Goal: Task Accomplishment & Management: Complete application form

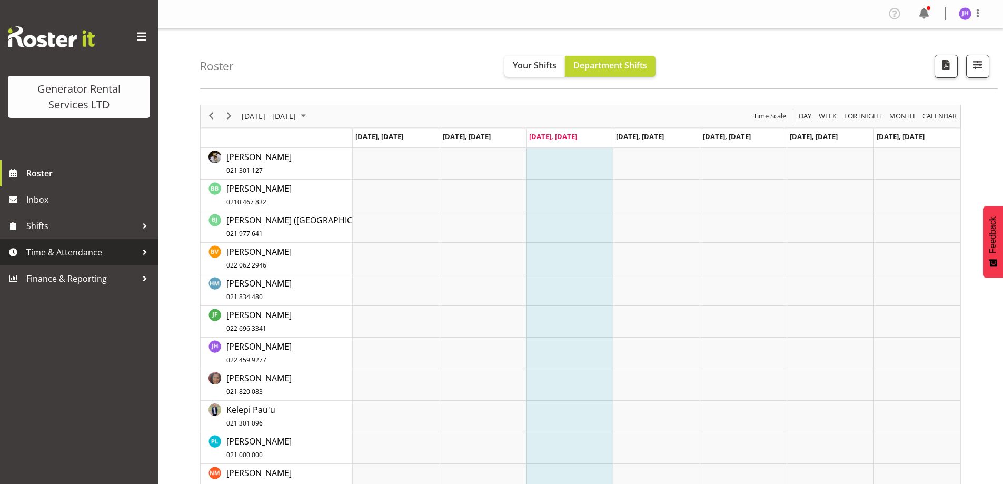
click at [99, 243] on link "Time & Attendance" at bounding box center [79, 252] width 158 height 26
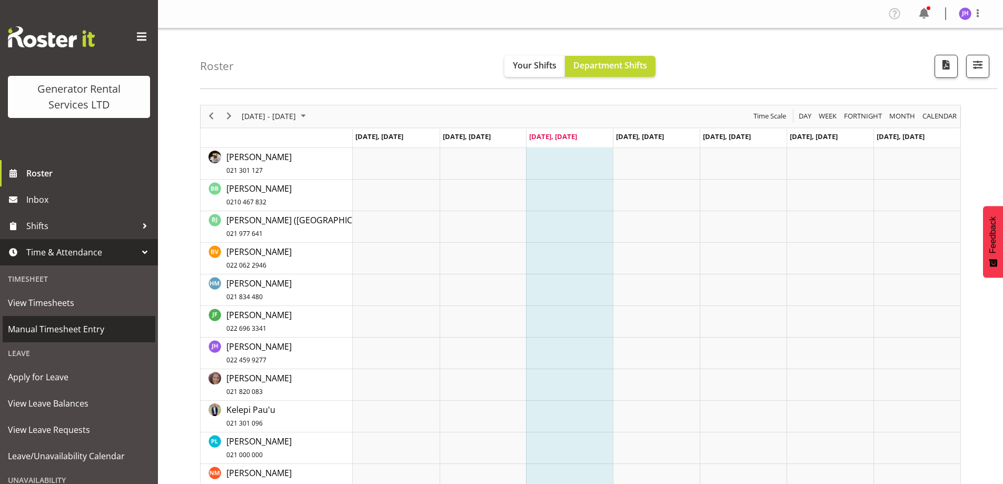
click at [68, 336] on span "Manual Timesheet Entry" at bounding box center [79, 329] width 142 height 16
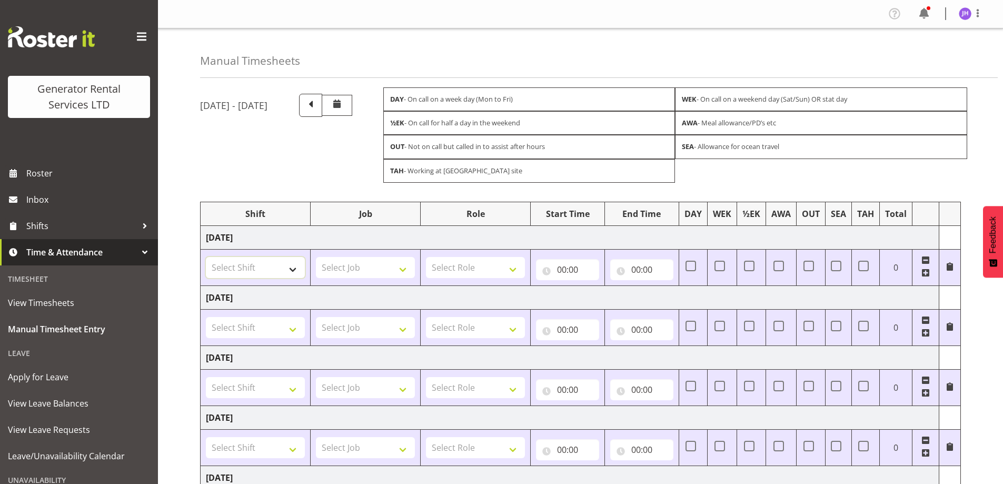
click at [295, 271] on select "Select Shift 2.1 GRS TGA RENTALS WORK 2.1 GRS TGA RENTALS WORK 2.1 GRS TGA RENT…" at bounding box center [255, 267] width 99 height 21
select select "2339"
click at [206, 257] on select "Select Shift 2.1 GRS TGA RENTALS WORK 2.1 GRS TGA RENTALS WORK 2.1 GRS TGA RENT…" at bounding box center [255, 267] width 99 height 21
click at [501, 272] on select "Select Role Tech Support" at bounding box center [475, 267] width 99 height 21
select select "20"
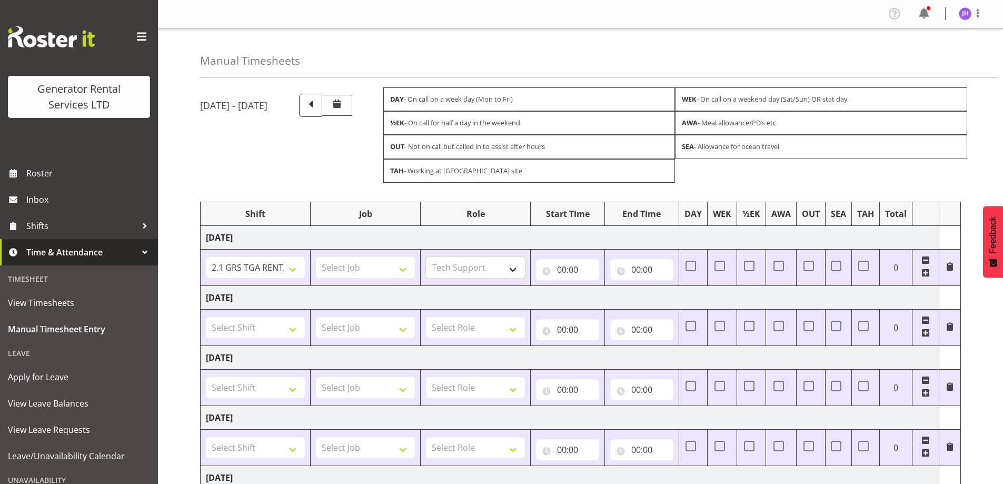
click at [426, 257] on select "Select Role Tech Support" at bounding box center [475, 267] width 99 height 21
click at [559, 266] on input "00:00" at bounding box center [567, 269] width 63 height 21
click at [602, 293] on select "00 01 02 03 04 05 06 07 08 09 10 11 12 13 14 15 16 17 18 19 20 21 22 23" at bounding box center [608, 296] width 24 height 21
select select "7"
click at [596, 286] on select "00 01 02 03 04 05 06 07 08 09 10 11 12 13 14 15 16 17 18 19 20 21 22 23" at bounding box center [608, 296] width 24 height 21
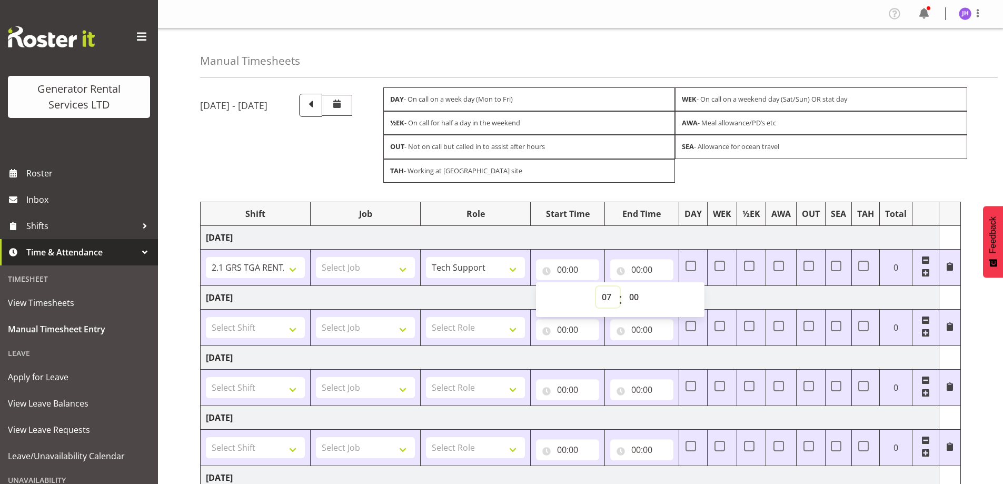
type input "07:00"
click at [650, 263] on input "00:00" at bounding box center [641, 269] width 63 height 21
drag, startPoint x: 677, startPoint y: 298, endPoint x: 677, endPoint y: 286, distance: 11.6
click at [677, 298] on select "00 01 02 03 04 05 06 07 08 09 10 11 12 13 14 15 16 17 18 19 20 21 22 23" at bounding box center [682, 296] width 24 height 21
select select "16"
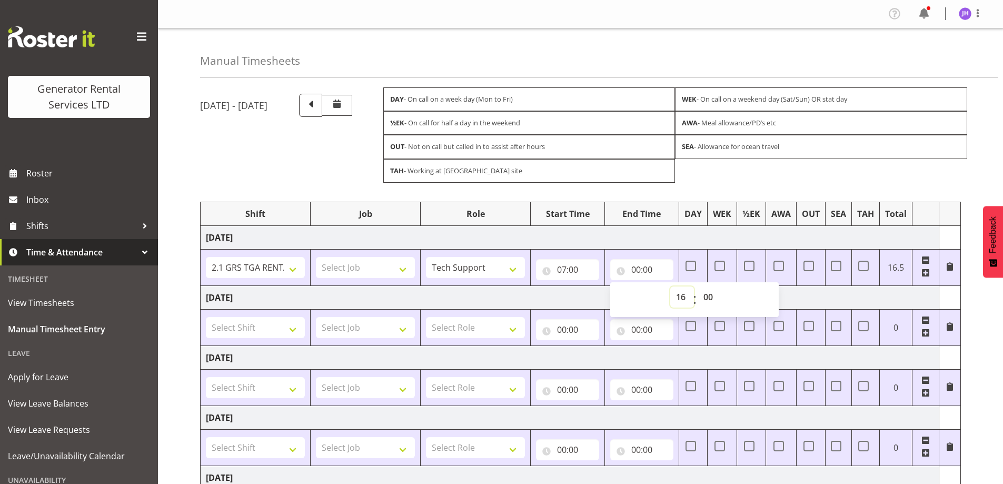
click at [670, 286] on select "00 01 02 03 04 05 06 07 08 09 10 11 12 13 14 15 16 17 18 19 20 21 22 23" at bounding box center [682, 296] width 24 height 21
type input "16:00"
drag, startPoint x: 708, startPoint y: 298, endPoint x: 708, endPoint y: 291, distance: 7.9
click at [708, 298] on select "00 01 02 03 04 05 06 07 08 09 10 11 12 13 14 15 16 17 18 19 20 21 22 23 24 25 2…" at bounding box center [709, 296] width 24 height 21
select select "30"
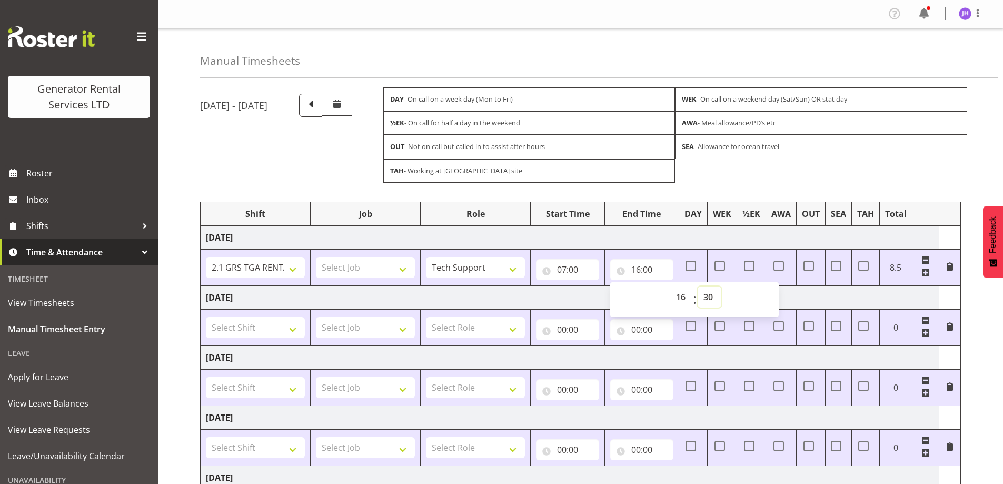
click at [697, 286] on select "00 01 02 03 04 05 06 07 08 09 10 11 12 13 14 15 16 17 18 19 20 21 22 23 24 25 2…" at bounding box center [709, 296] width 24 height 21
type input "16:30"
click at [288, 148] on div "August 20th - August 26th 2025" at bounding box center [244, 135] width 88 height 83
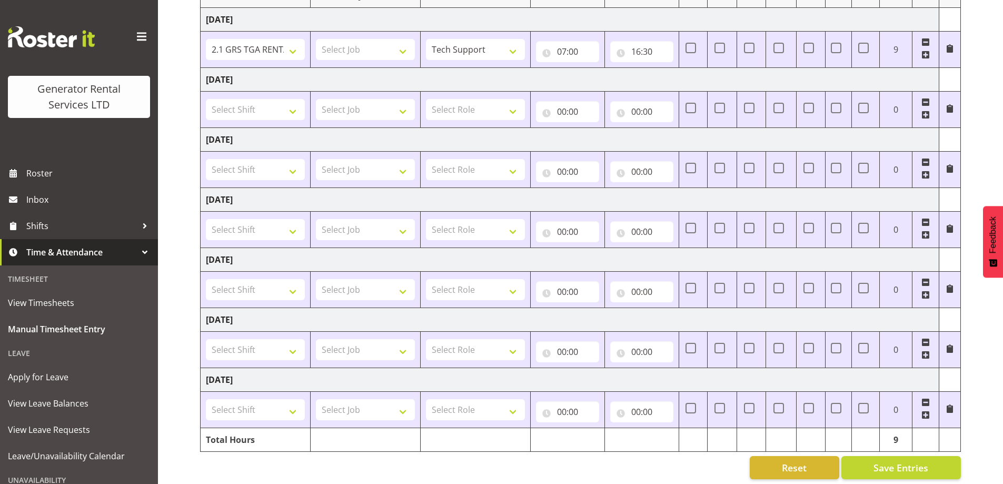
scroll to position [229, 0]
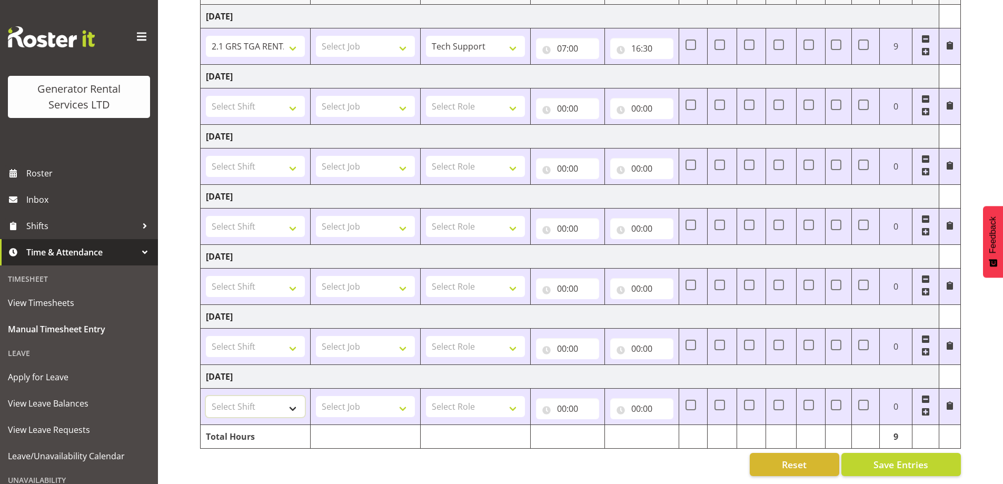
drag, startPoint x: 238, startPoint y: 393, endPoint x: 273, endPoint y: 400, distance: 34.9
click at [238, 396] on select "Select Shift 2.1 GRS TGA RENTALS WORK 2.1 GRS TGA RENTALS WORK 2.1 GRS TGA RENT…" at bounding box center [255, 406] width 99 height 21
select select "2339"
click at [206, 396] on select "Select Shift 2.1 GRS TGA RENTALS WORK 2.1 GRS TGA RENTALS WORK 2.1 GRS TGA RENT…" at bounding box center [255, 406] width 99 height 21
drag, startPoint x: 460, startPoint y: 395, endPoint x: 472, endPoint y: 393, distance: 11.9
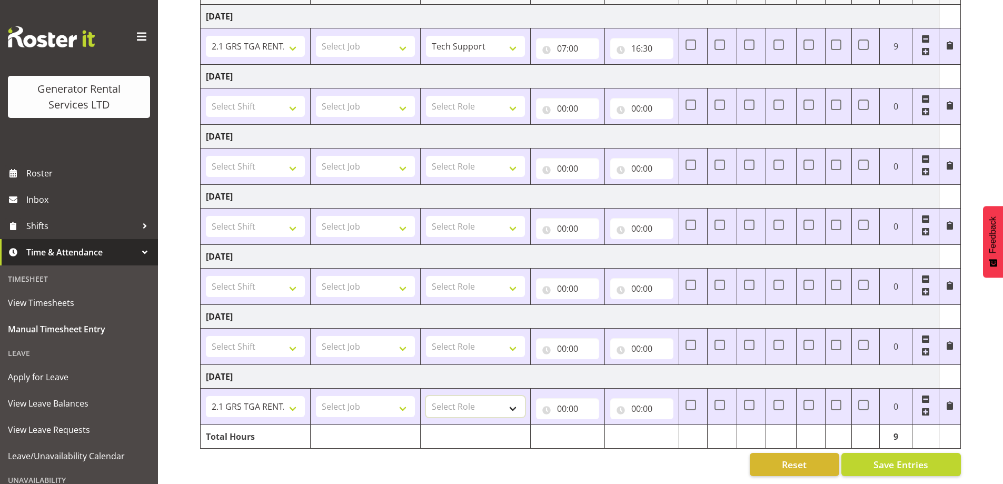
click at [460, 396] on select "Select Role Tech Support" at bounding box center [475, 406] width 99 height 21
select select "20"
click at [426, 396] on select "Select Role Tech Support" at bounding box center [475, 406] width 99 height 21
click at [560, 400] on input "00:00" at bounding box center [567, 408] width 63 height 21
drag, startPoint x: 604, startPoint y: 425, endPoint x: 604, endPoint y: 417, distance: 7.4
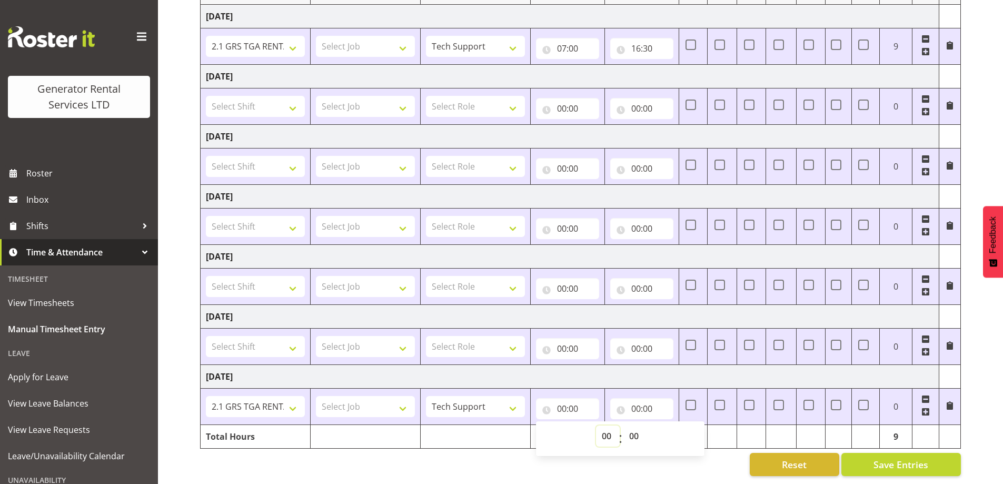
click at [604, 425] on select "00 01 02 03 04 05 06 07 08 09 10 11 12 13 14 15 16 17 18 19 20 21 22 23" at bounding box center [608, 435] width 24 height 21
select select "4"
click at [596, 425] on select "00 01 02 03 04 05 06 07 08 09 10 11 12 13 14 15 16 17 18 19 20 21 22 23" at bounding box center [608, 435] width 24 height 21
type input "04:00"
click at [640, 398] on input "00:00" at bounding box center [641, 408] width 63 height 21
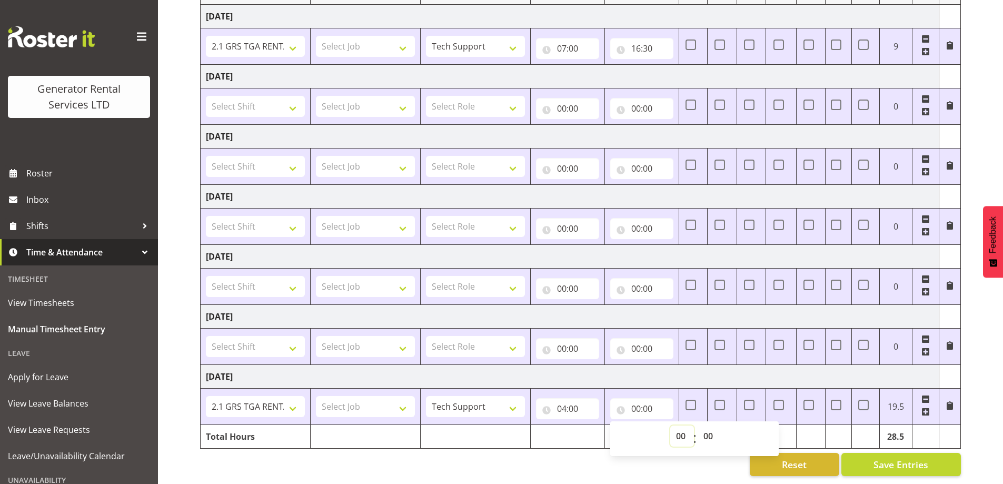
click at [676, 425] on select "00 01 02 03 04 05 06 07 08 09 10 11 12 13 14 15 16 17 18 19 20 21 22 23" at bounding box center [682, 435] width 24 height 21
select select "18"
click at [670, 425] on select "00 01 02 03 04 05 06 07 08 09 10 11 12 13 14 15 16 17 18 19 20 21 22 23" at bounding box center [682, 435] width 24 height 21
type input "18:00"
click at [683, 372] on td "[DATE]" at bounding box center [570, 376] width 738 height 24
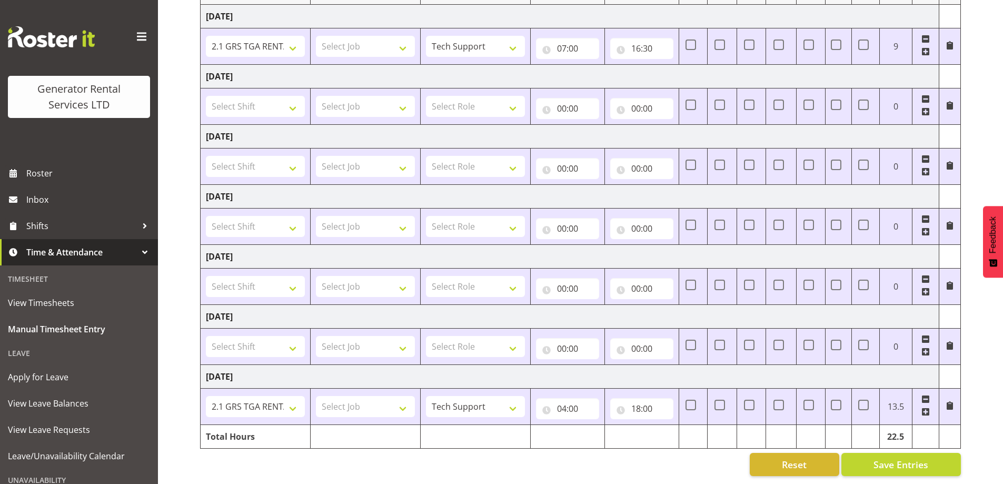
click at [946, 401] on span at bounding box center [949, 405] width 8 height 8
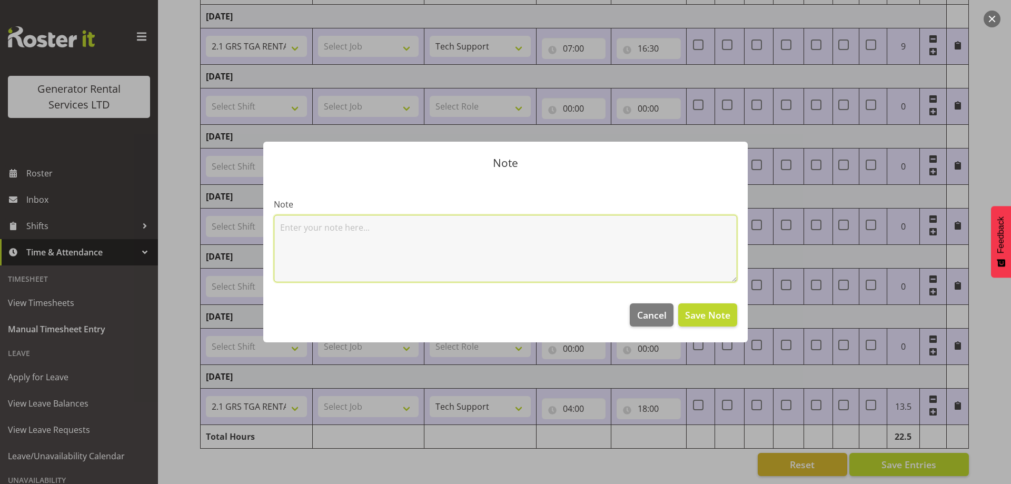
click at [465, 266] on textarea at bounding box center [505, 248] width 463 height 67
type textarea "EArly start and late finish- auckland twin pack"
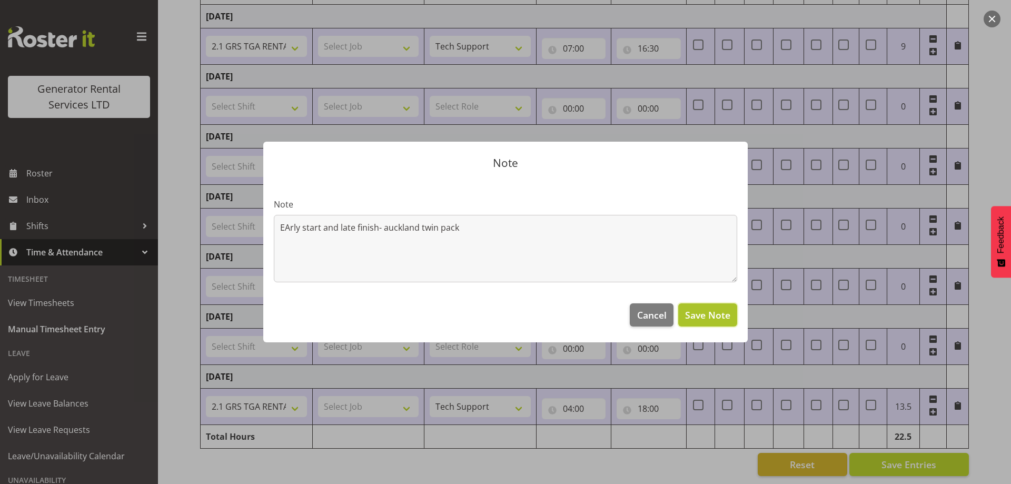
click at [720, 318] on span "Save Note" at bounding box center [707, 315] width 45 height 14
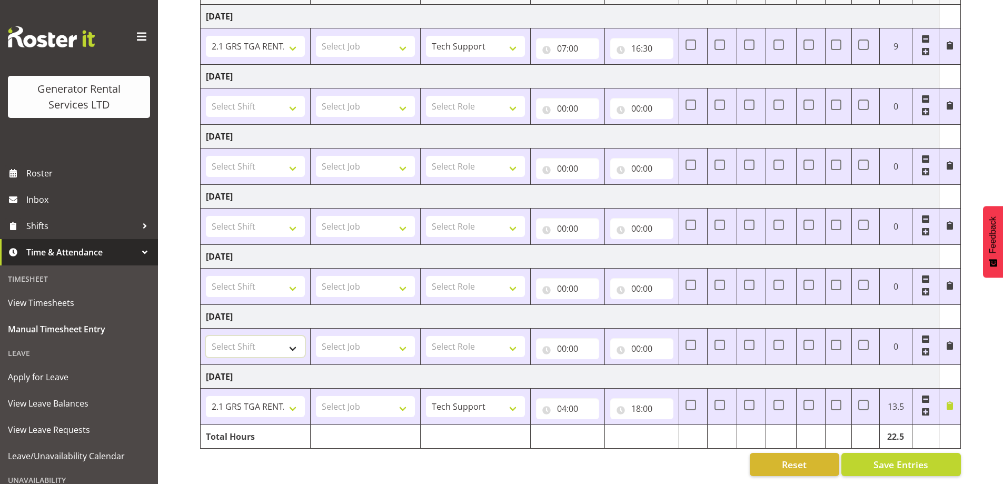
drag, startPoint x: 237, startPoint y: 335, endPoint x: 252, endPoint y: 341, distance: 15.8
click at [237, 336] on select "Select Shift 2.1 GRS TGA RENTALS WORK 2.1 GRS TGA RENTALS WORK 2.1 GRS TGA RENT…" at bounding box center [255, 346] width 99 height 21
select select "2339"
click at [206, 336] on select "Select Shift 2.1 GRS TGA RENTALS WORK 2.1 GRS TGA RENTALS WORK 2.1 GRS TGA RENT…" at bounding box center [255, 346] width 99 height 21
click at [502, 336] on select "Select Role Tech Support" at bounding box center [475, 346] width 99 height 21
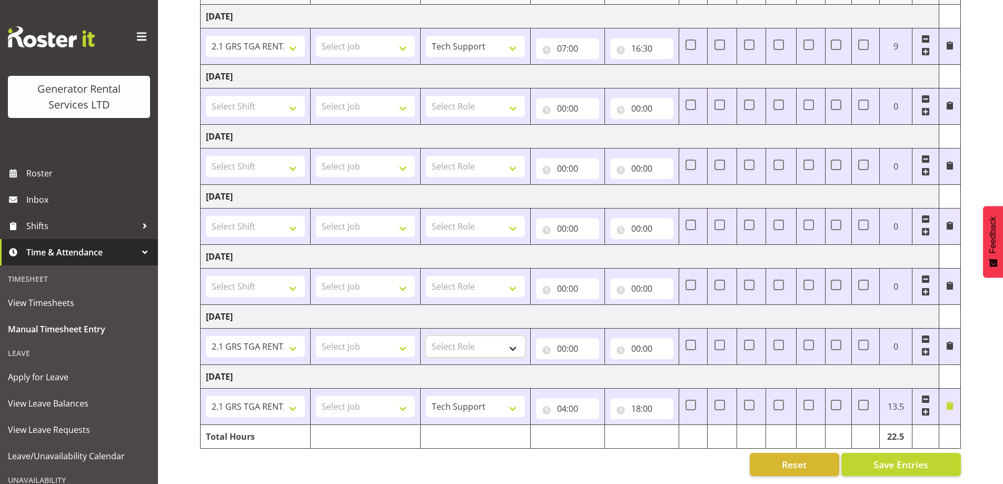
select select "20"
click at [426, 336] on select "Select Role Tech Support" at bounding box center [475, 346] width 99 height 21
click at [577, 338] on input "00:00" at bounding box center [567, 348] width 63 height 21
drag, startPoint x: 608, startPoint y: 371, endPoint x: 608, endPoint y: 358, distance: 13.2
click at [608, 371] on select "00 01 02 03 04 05 06 07 08 09 10 11 12 13 14 15 16 17 18 19 20 21 22 23" at bounding box center [608, 375] width 24 height 21
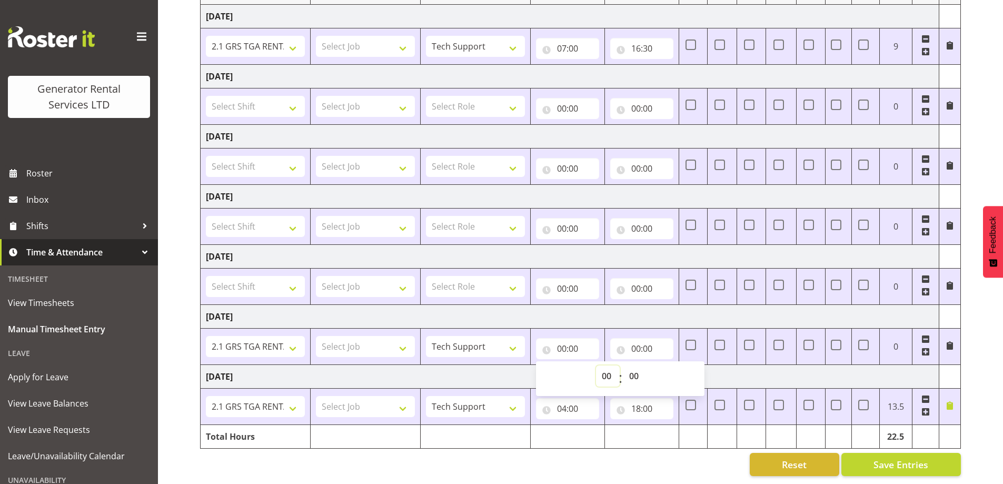
select select "7"
click at [596, 365] on select "00 01 02 03 04 05 06 07 08 09 10 11 12 13 14 15 16 17 18 19 20 21 22 23" at bounding box center [608, 375] width 24 height 21
type input "07:00"
click at [645, 345] on input "00:00" at bounding box center [641, 348] width 63 height 21
click at [688, 367] on select "00 01 02 03 04 05 06 07 08 09 10 11 12 13 14 15 16 17 18 19 20 21 22 23" at bounding box center [682, 375] width 24 height 21
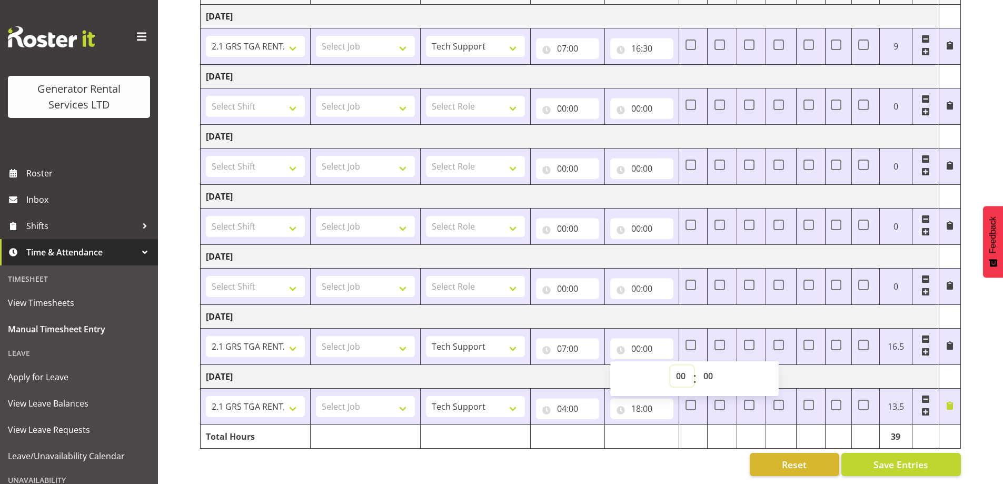
select select "16"
click at [670, 365] on select "00 01 02 03 04 05 06 07 08 09 10 11 12 13 14 15 16 17 18 19 20 21 22 23" at bounding box center [682, 375] width 24 height 21
type input "16:00"
click at [710, 371] on select "00 01 02 03 04 05 06 07 08 09 10 11 12 13 14 15 16 17 18 19 20 21 22 23 24 25 2…" at bounding box center [709, 375] width 24 height 21
select select "30"
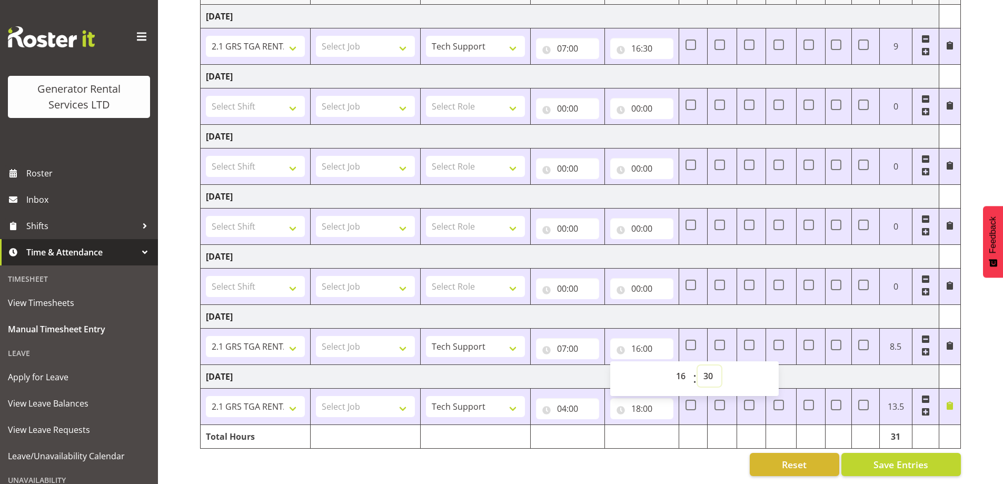
click at [697, 365] on select "00 01 02 03 04 05 06 07 08 09 10 11 12 13 14 15 16 17 18 19 20 21 22 23 24 25 2…" at bounding box center [709, 375] width 24 height 21
type input "16:30"
click at [577, 460] on div "Reset Save Entries" at bounding box center [580, 464] width 761 height 23
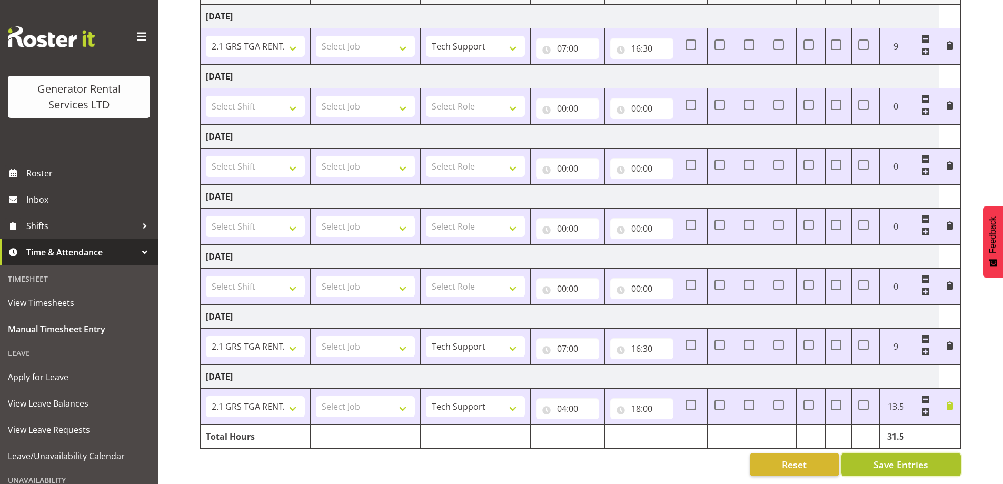
click at [935, 455] on button "Save Entries" at bounding box center [900, 464] width 119 height 23
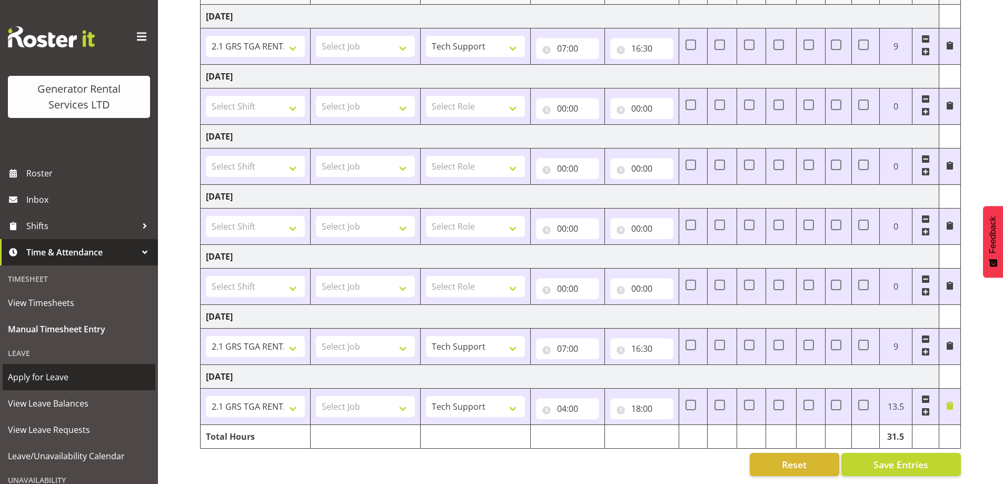
click at [63, 382] on span "Apply for Leave" at bounding box center [79, 377] width 142 height 16
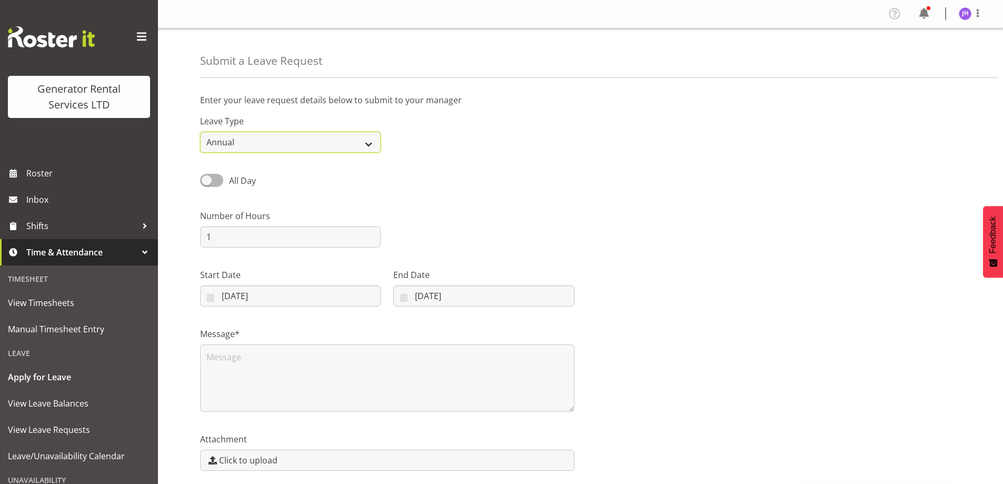
click at [334, 135] on select "Annual Sick Bereavement Day In [GEOGRAPHIC_DATA] Other" at bounding box center [290, 142] width 181 height 21
select select "Sick"
click at [200, 132] on select "Annual Sick Bereavement Day In [GEOGRAPHIC_DATA] Other" at bounding box center [290, 142] width 181 height 21
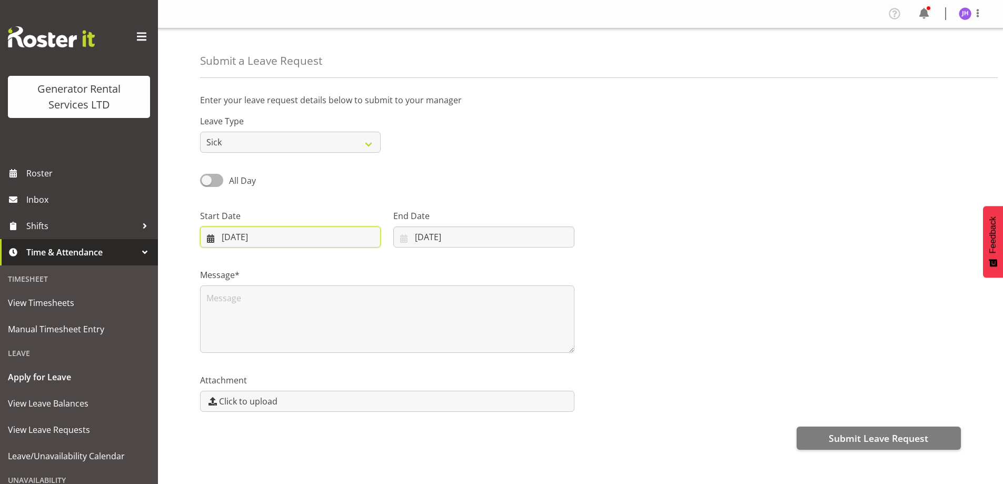
click at [266, 231] on input "[DATE]" at bounding box center [290, 236] width 181 height 21
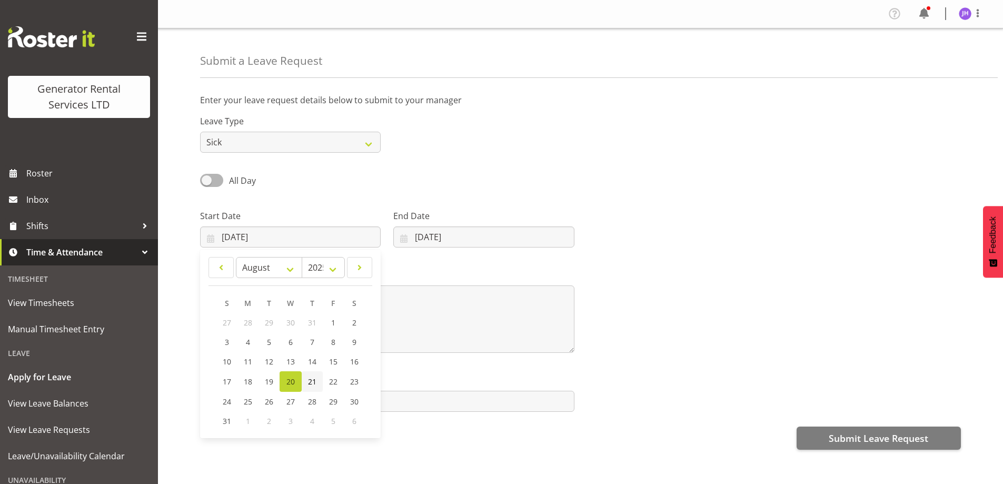
click at [318, 384] on link "21" at bounding box center [312, 381] width 21 height 21
type input "21/08/2025"
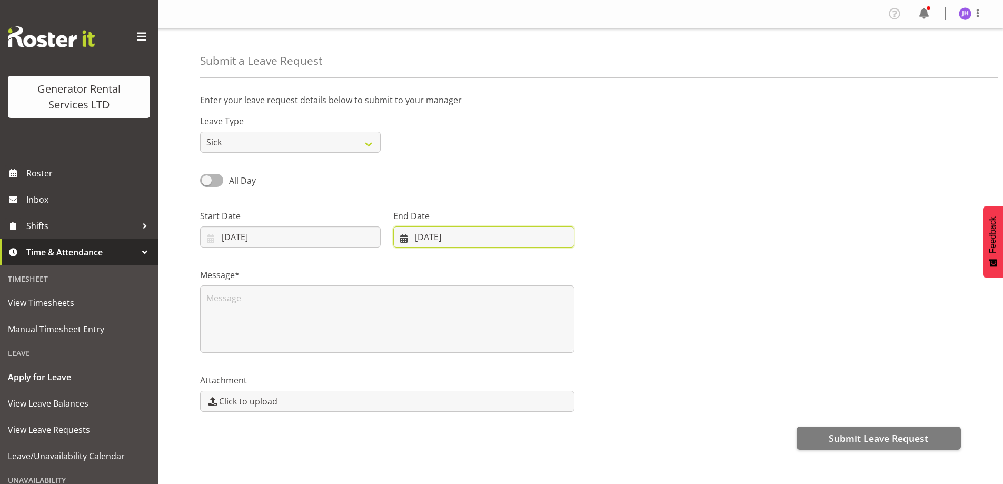
click at [473, 238] on input "20/08/2025" at bounding box center [483, 236] width 181 height 21
click at [516, 383] on span "22" at bounding box center [520, 381] width 8 height 10
type input "22/08/2025"
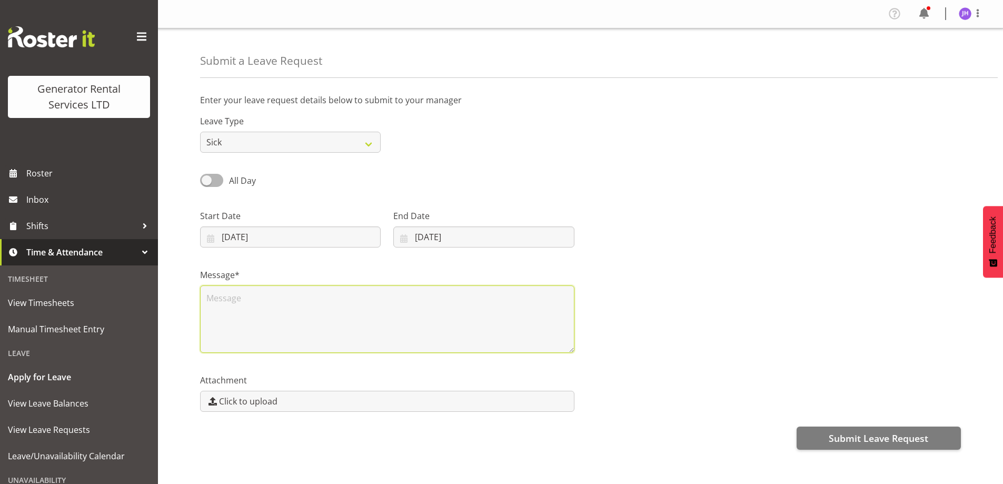
click at [326, 315] on textarea at bounding box center [387, 318] width 374 height 67
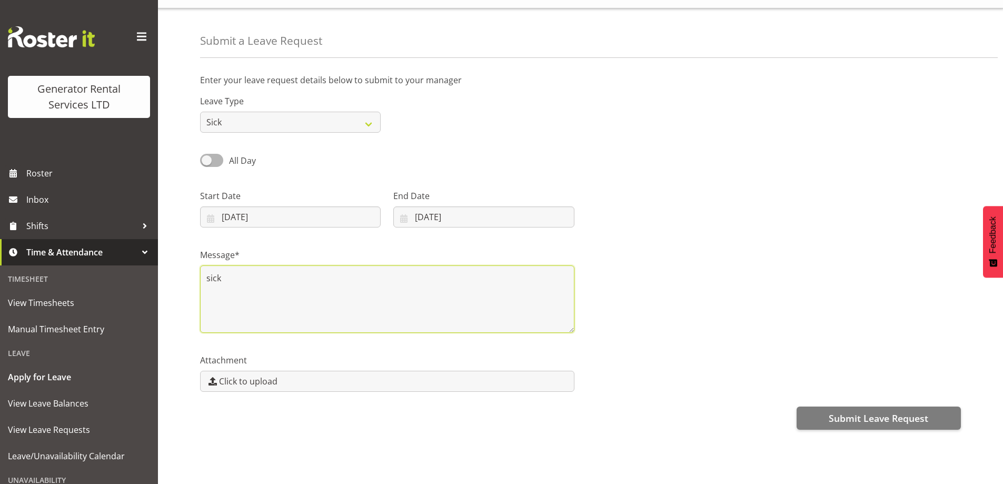
scroll to position [31, 0]
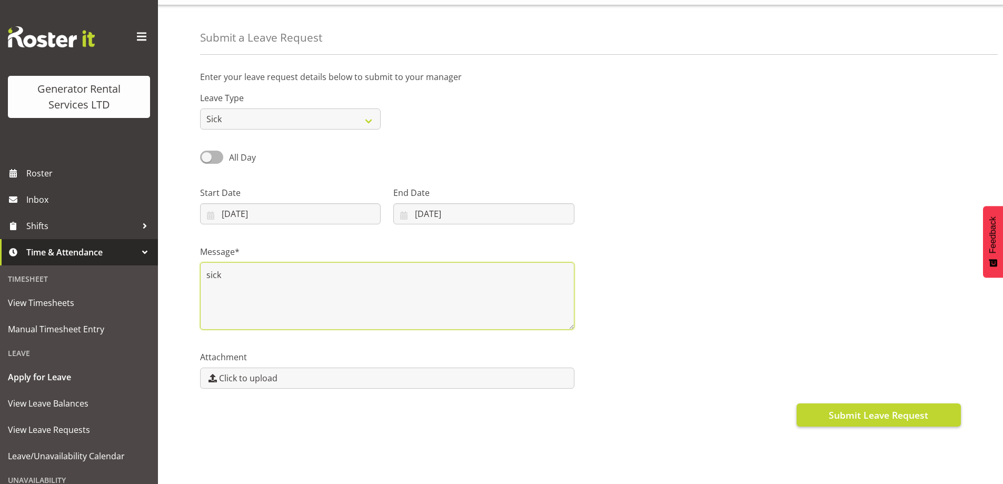
type textarea "sick"
click at [893, 412] on span "Submit Leave Request" at bounding box center [877, 415] width 99 height 14
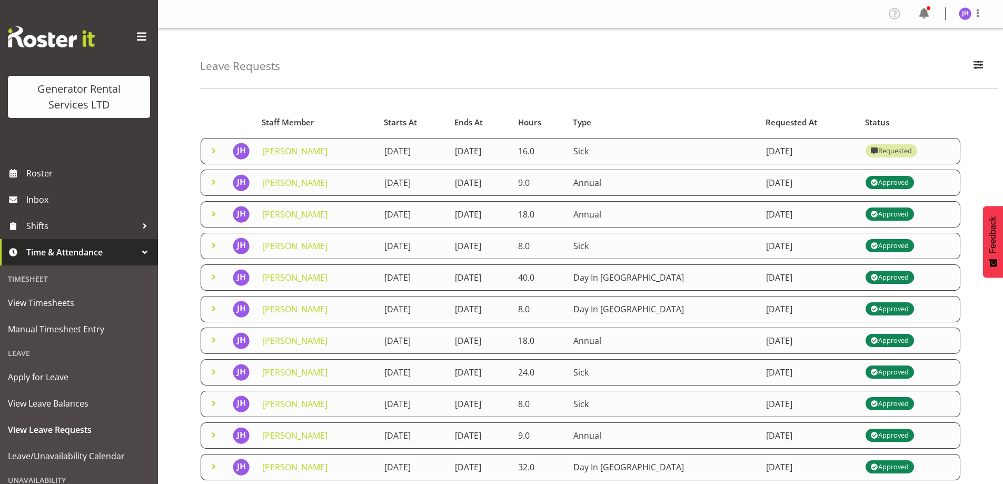
click at [210, 149] on span at bounding box center [213, 150] width 13 height 13
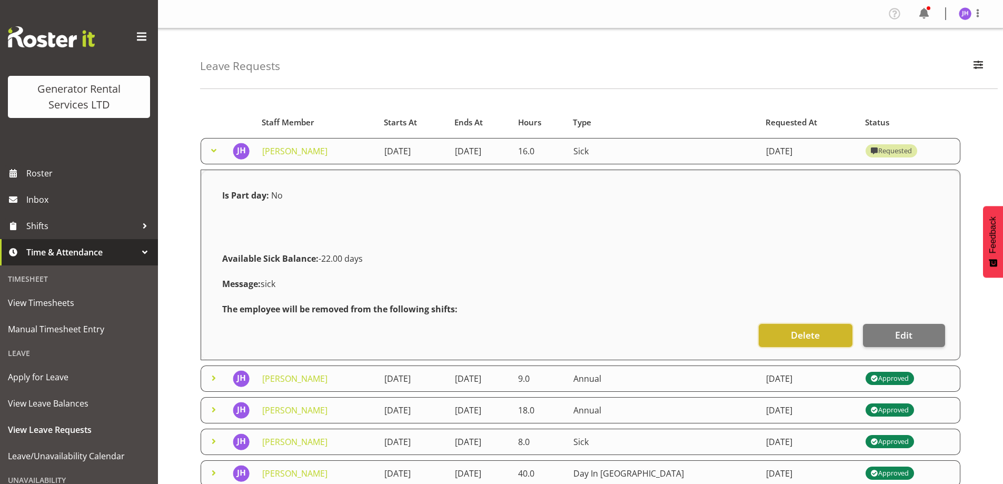
click at [813, 332] on span "Delete" at bounding box center [805, 335] width 29 height 14
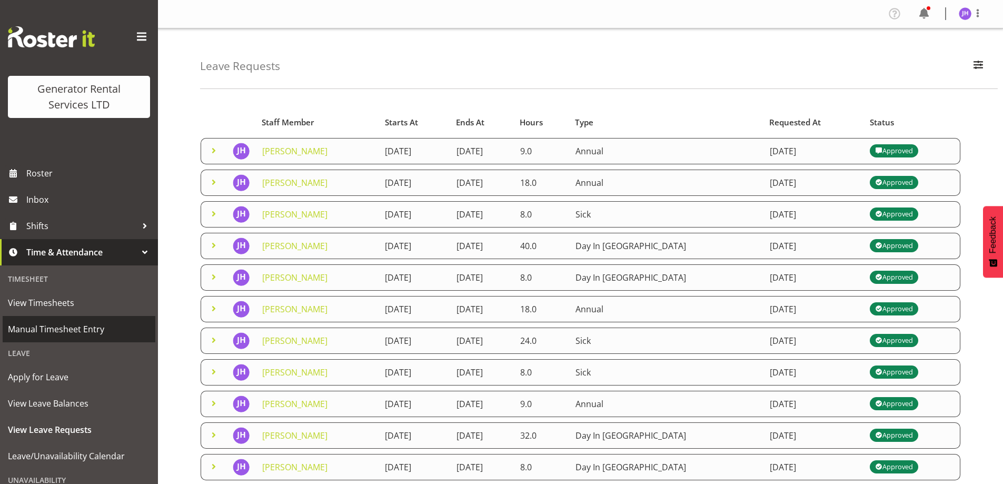
click at [79, 331] on span "Manual Timesheet Entry" at bounding box center [79, 329] width 142 height 16
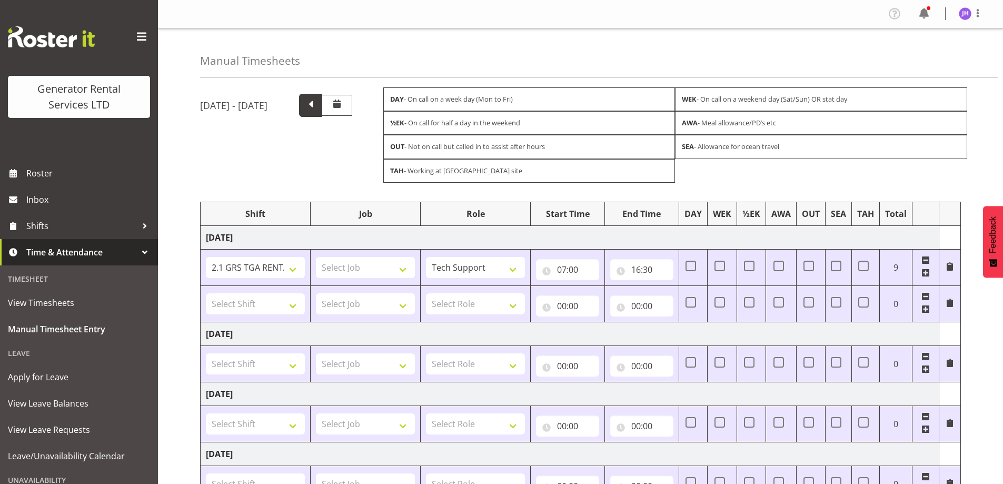
click at [317, 101] on span at bounding box center [311, 104] width 14 height 14
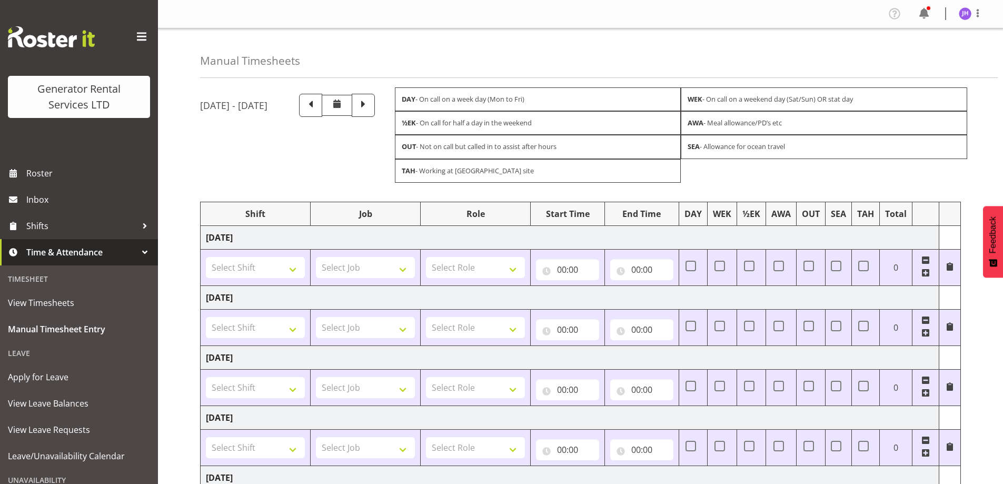
click at [291, 279] on td "Select Shift 2.1 GRS TGA RENTALS WORK 2.1 GRS TGA RENTALS WORK 2.1 GRS TGA RENT…" at bounding box center [256, 267] width 110 height 36
click at [294, 276] on select "Select Shift 2.1 GRS TGA RENTALS WORK 2.1 GRS TGA RENTALS WORK 2.1 GRS TGA RENT…" at bounding box center [255, 267] width 99 height 21
select select "2339"
click at [206, 257] on select "Select Shift 2.1 GRS TGA RENTALS WORK 2.1 GRS TGA RENTALS WORK 2.1 GRS TGA RENT…" at bounding box center [255, 267] width 99 height 21
click at [576, 274] on input "00:00" at bounding box center [567, 269] width 63 height 21
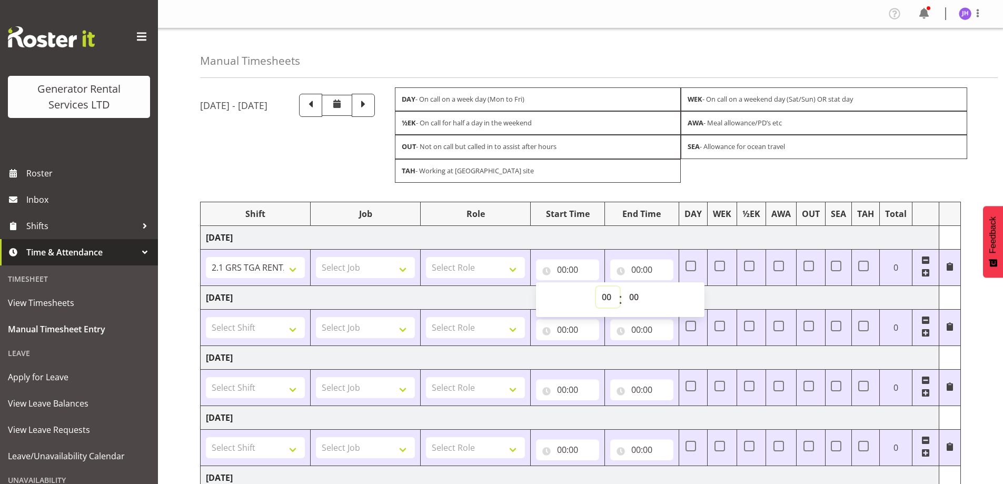
click at [607, 292] on select "00 01 02 03 04 05 06 07 08 09 10 11 12 13 14 15 16 17 18 19 20 21 22 23" at bounding box center [608, 296] width 24 height 21
select select "7"
click at [596, 286] on select "00 01 02 03 04 05 06 07 08 09 10 11 12 13 14 15 16 17 18 19 20 21 22 23" at bounding box center [608, 296] width 24 height 21
type input "07:00"
click at [654, 265] on input "00:00" at bounding box center [641, 269] width 63 height 21
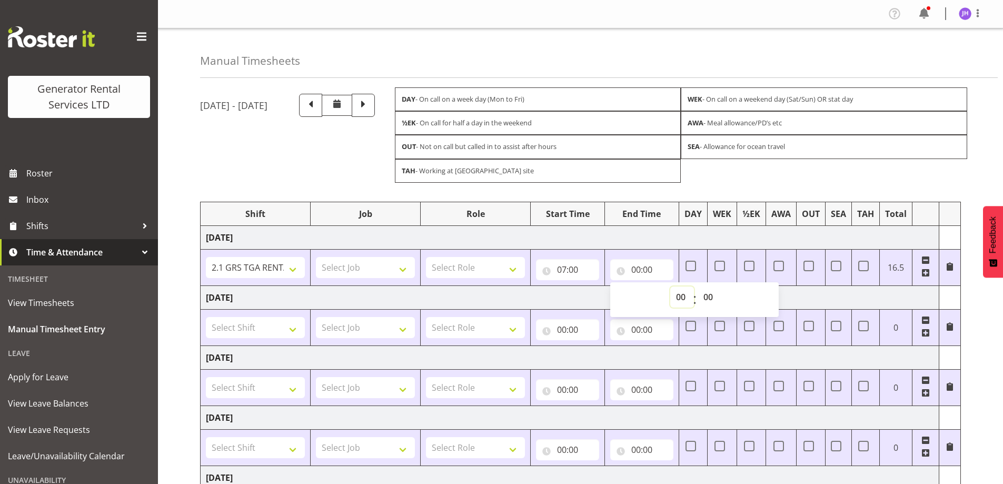
click at [675, 295] on select "00 01 02 03 04 05 06 07 08 09 10 11 12 13 14 15 16 17 18 19 20 21 22 23" at bounding box center [682, 296] width 24 height 21
select select "16"
click at [670, 286] on select "00 01 02 03 04 05 06 07 08 09 10 11 12 13 14 15 16 17 18 19 20 21 22 23" at bounding box center [682, 296] width 24 height 21
type input "16:00"
click at [710, 293] on select "00 01 02 03 04 05 06 07 08 09 10 11 12 13 14 15 16 17 18 19 20 21 22 23 24 25 2…" at bounding box center [709, 296] width 24 height 21
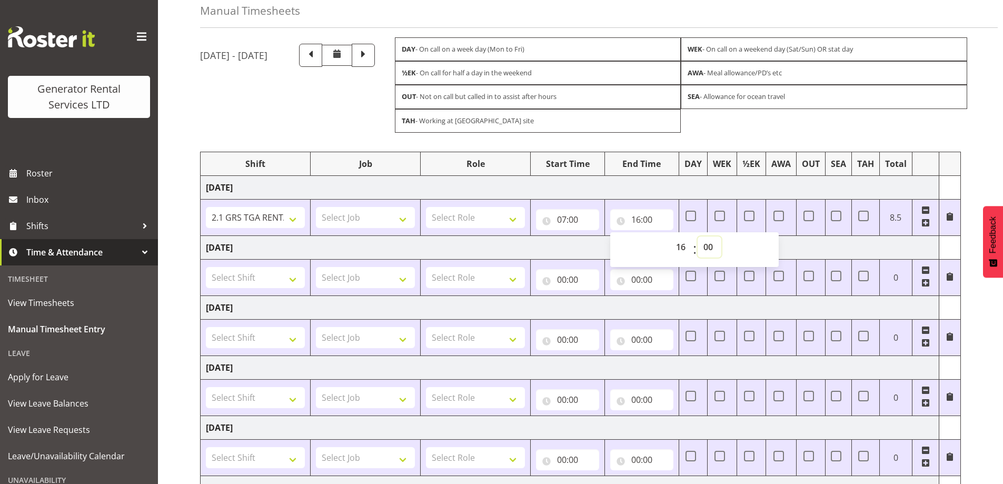
scroll to position [53, 0]
click at [717, 239] on select "00 01 02 03 04 05 06 07 08 09 10 11 12 13 14 15 16 17 18 19 20 21 22 23 24 25 2…" at bounding box center [709, 244] width 24 height 21
select select "30"
click at [697, 234] on select "00 01 02 03 04 05 06 07 08 09 10 11 12 13 14 15 16 17 18 19 20 21 22 23 24 25 2…" at bounding box center [709, 244] width 24 height 21
type input "16:30"
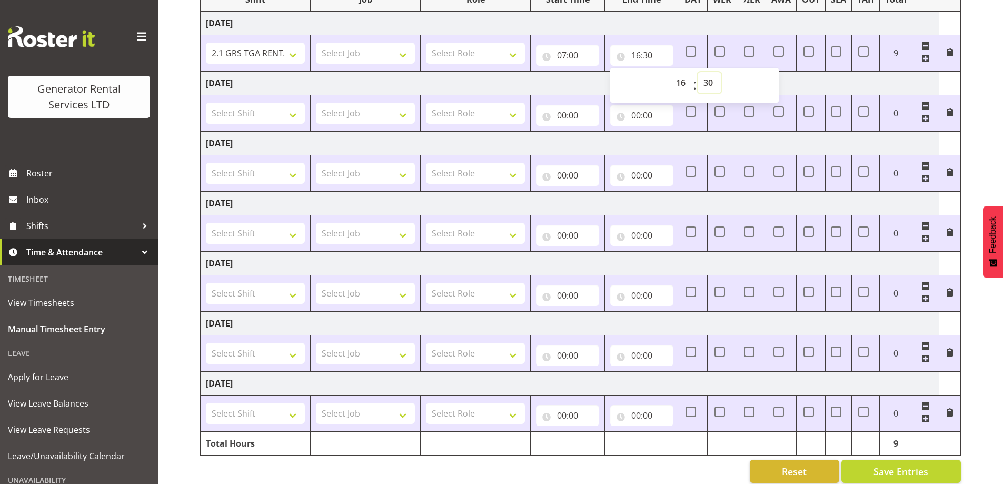
scroll to position [229, 0]
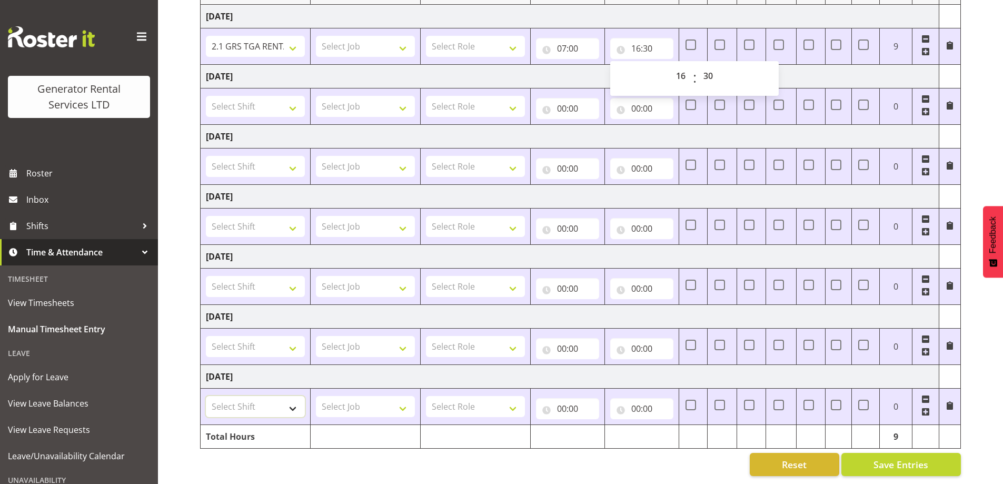
click at [296, 398] on select "Select Shift 2.1 GRS TGA RENTALS WORK 2.1 GRS TGA RENTALS WORK 2.1 GRS TGA RENT…" at bounding box center [255, 406] width 99 height 21
select select "2339"
click at [206, 396] on select "Select Shift 2.1 GRS TGA RENTALS WORK 2.1 GRS TGA RENTALS WORK 2.1 GRS TGA RENT…" at bounding box center [255, 406] width 99 height 21
click at [506, 402] on select "Select Role Tech Support" at bounding box center [475, 406] width 99 height 21
select select "20"
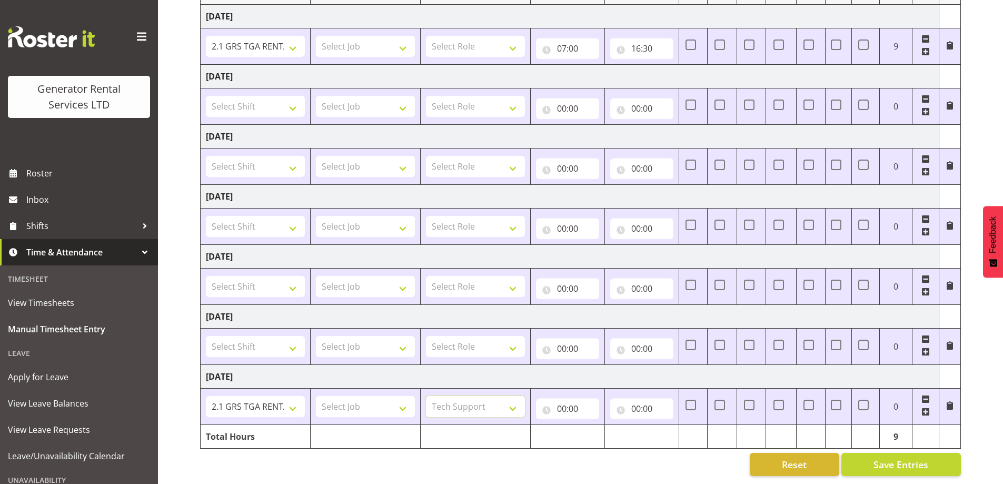
click at [426, 396] on select "Select Role Tech Support" at bounding box center [475, 406] width 99 height 21
click at [576, 405] on input "00:00" at bounding box center [567, 408] width 63 height 21
click at [599, 433] on select "00 01 02 03 04 05 06 07 08 09 10 11 12 13 14 15 16 17 18 19 20 21 22 23" at bounding box center [608, 435] width 24 height 21
select select "4"
click at [596, 425] on select "00 01 02 03 04 05 06 07 08 09 10 11 12 13 14 15 16 17 18 19 20 21 22 23" at bounding box center [608, 435] width 24 height 21
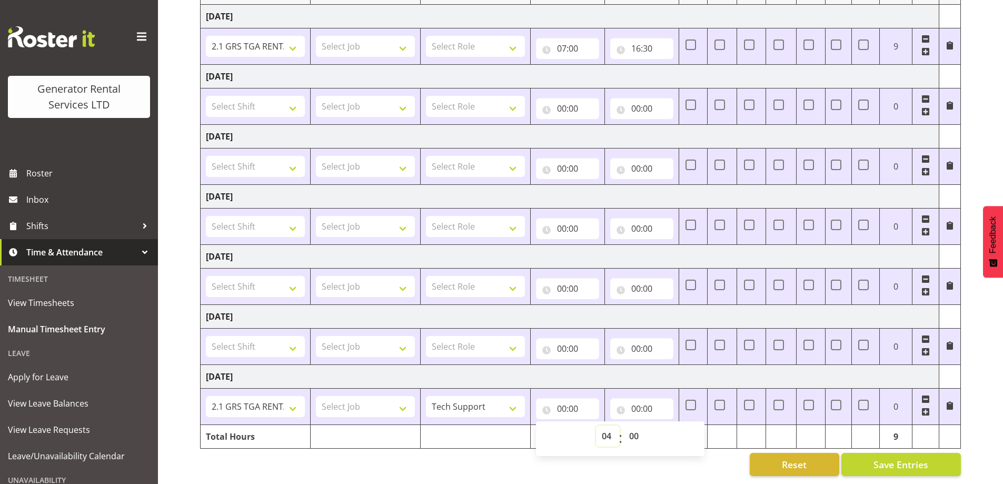
type input "04:00"
click at [668, 394] on div "00:00 00 01 02 03 04 05 06 07 08 09 10 11 12 13 14 15 16 17 18 19 20 21 22 23 :…" at bounding box center [641, 406] width 63 height 25
click at [654, 401] on input "00:00" at bounding box center [641, 408] width 63 height 21
click at [680, 425] on select "00 01 02 03 04 05 06 07 08 09 10 11 12 13 14 15 16 17 18 19 20 21 22 23" at bounding box center [682, 435] width 24 height 21
select select "18"
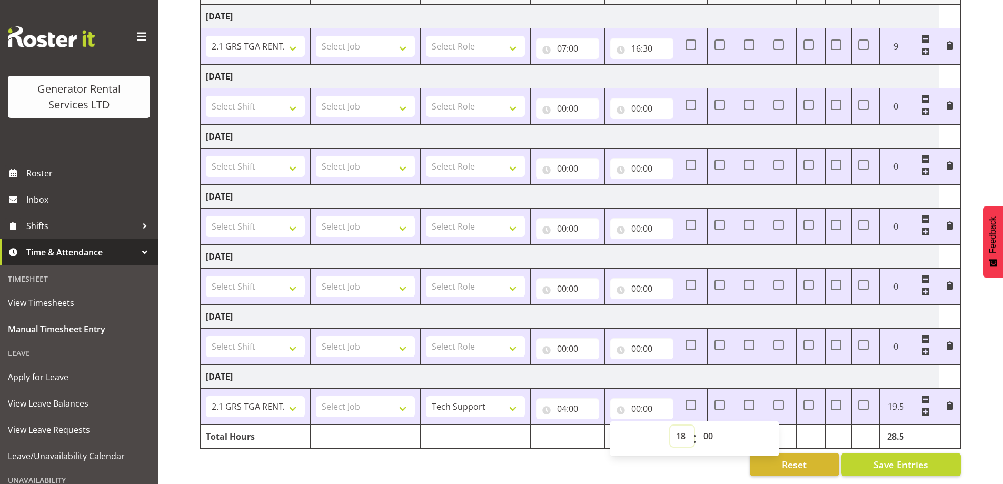
click at [670, 425] on select "00 01 02 03 04 05 06 07 08 09 10 11 12 13 14 15 16 17 18 19 20 21 22 23" at bounding box center [682, 435] width 24 height 21
type input "18:00"
click at [951, 401] on span at bounding box center [949, 405] width 8 height 8
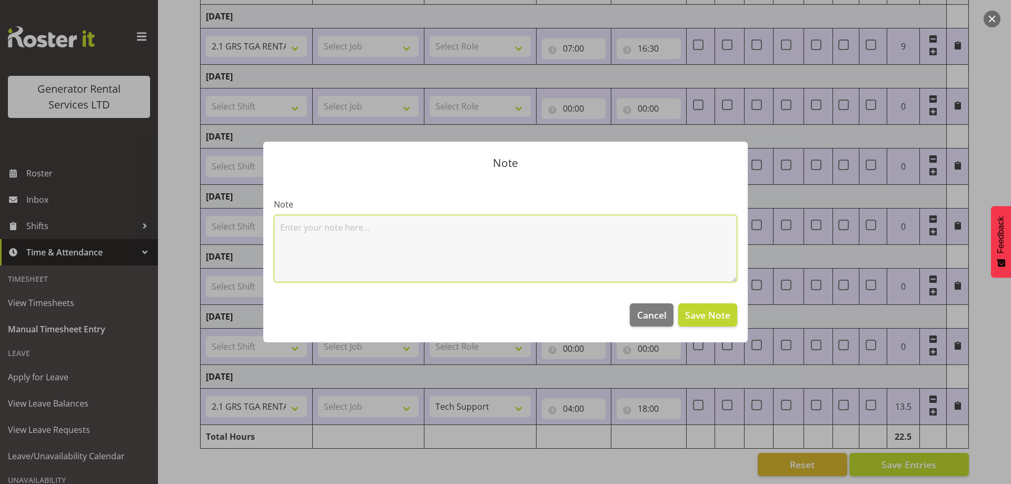
click at [540, 237] on textarea at bounding box center [505, 248] width 463 height 67
type textarea "Auckland twin pack training"
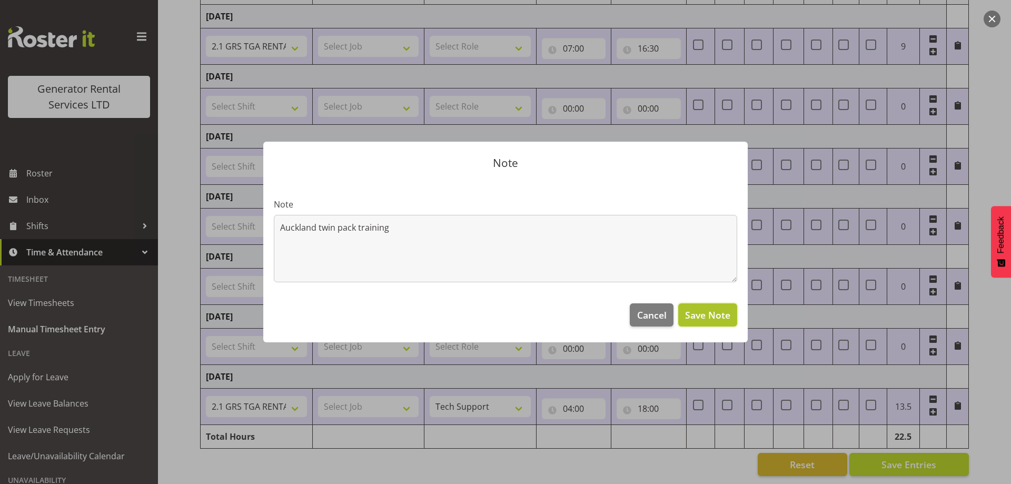
click at [706, 303] on button "Save Note" at bounding box center [707, 314] width 59 height 23
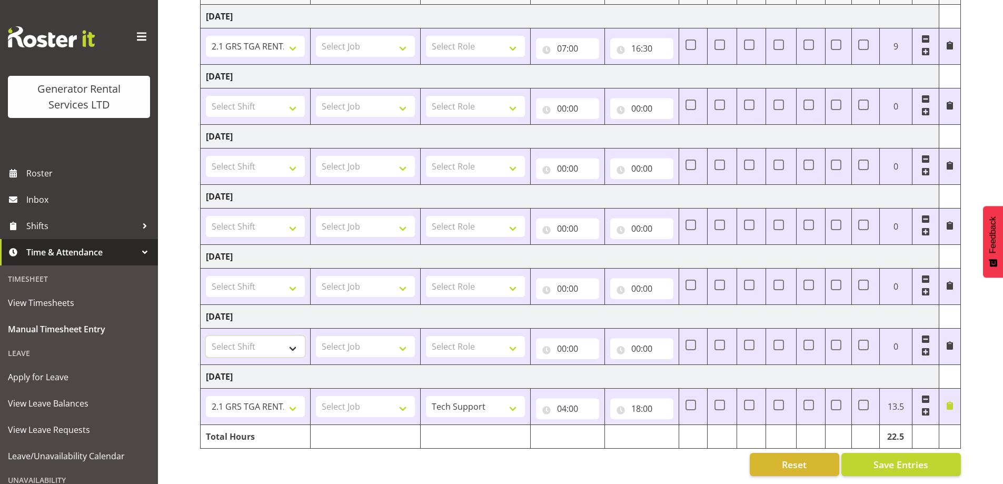
drag, startPoint x: 242, startPoint y: 338, endPoint x: 275, endPoint y: 336, distance: 33.2
click at [242, 338] on select "Select Shift 2.1 GRS TGA RENTALS WORK 2.1 GRS TGA RENTALS WORK 2.1 GRS TGA RENT…" at bounding box center [255, 346] width 99 height 21
select select "2339"
click at [206, 336] on select "Select Shift 2.1 GRS TGA RENTALS WORK 2.1 GRS TGA RENTALS WORK 2.1 GRS TGA RENT…" at bounding box center [255, 346] width 99 height 21
click at [498, 336] on select "Select Role Tech Support" at bounding box center [475, 346] width 99 height 21
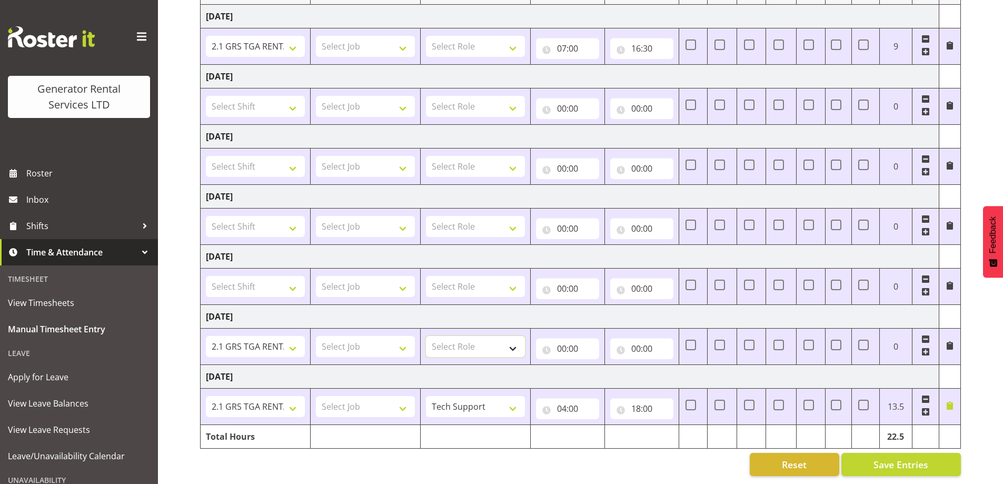
select select "20"
click at [426, 336] on select "Select Role Tech Support" at bounding box center [475, 346] width 99 height 21
click at [592, 341] on input "00:00" at bounding box center [567, 348] width 63 height 21
click at [614, 367] on select "00 01 02 03 04 05 06 07 08 09 10 11 12 13 14 15 16 17 18 19 20 21 22 23" at bounding box center [608, 375] width 24 height 21
select select "7"
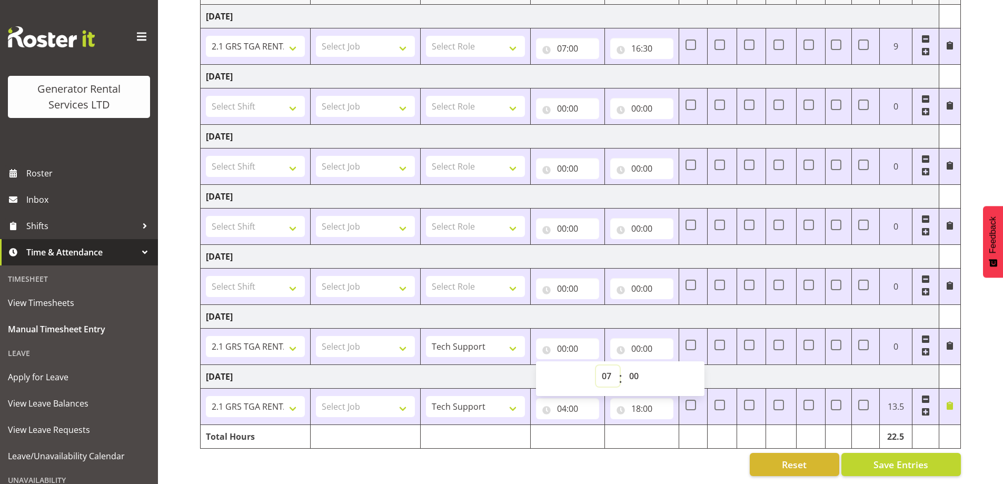
click at [596, 365] on select "00 01 02 03 04 05 06 07 08 09 10 11 12 13 14 15 16 17 18 19 20 21 22 23" at bounding box center [608, 375] width 24 height 21
type input "07:00"
click at [636, 338] on input "00:00" at bounding box center [641, 348] width 63 height 21
click at [684, 370] on select "00 01 02 03 04 05 06 07 08 09 10 11 12 13 14 15 16 17 18 19 20 21 22 23" at bounding box center [682, 375] width 24 height 21
select select "16"
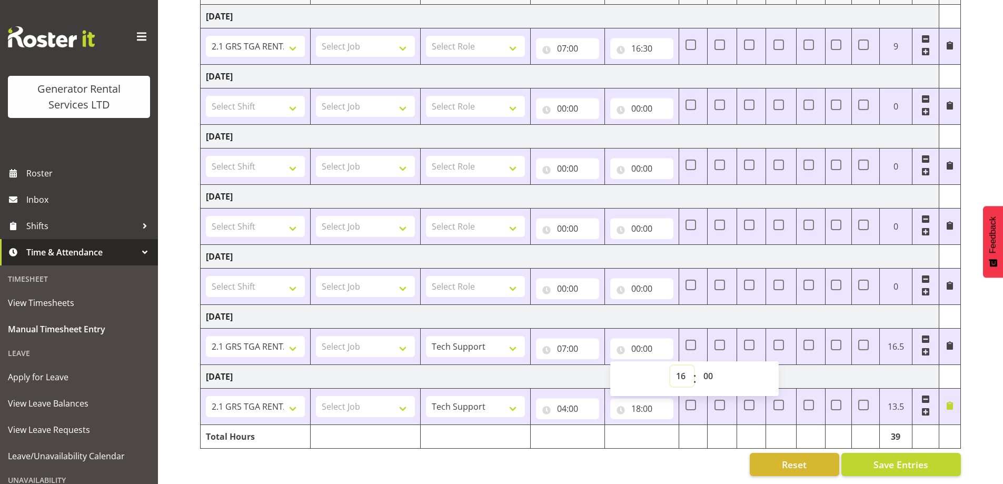
click at [670, 365] on select "00 01 02 03 04 05 06 07 08 09 10 11 12 13 14 15 16 17 18 19 20 21 22 23" at bounding box center [682, 375] width 24 height 21
type input "16:00"
click at [705, 365] on select "00 01 02 03 04 05 06 07 08 09 10 11 12 13 14 15 16 17 18 19 20 21 22 23 24 25 2…" at bounding box center [709, 375] width 24 height 21
select select "30"
click at [697, 365] on select "00 01 02 03 04 05 06 07 08 09 10 11 12 13 14 15 16 17 18 19 20 21 22 23 24 25 2…" at bounding box center [709, 375] width 24 height 21
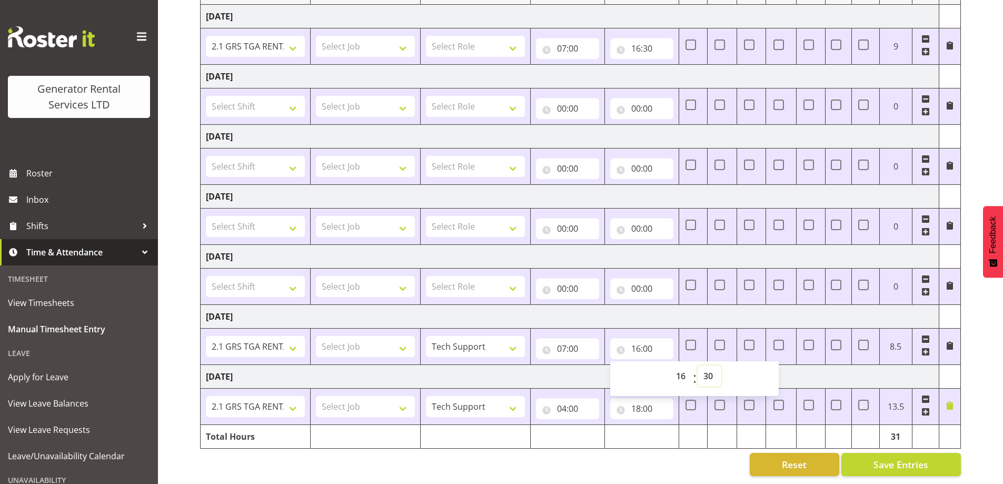
type input "16:30"
click at [603, 304] on td "[DATE]" at bounding box center [570, 316] width 738 height 24
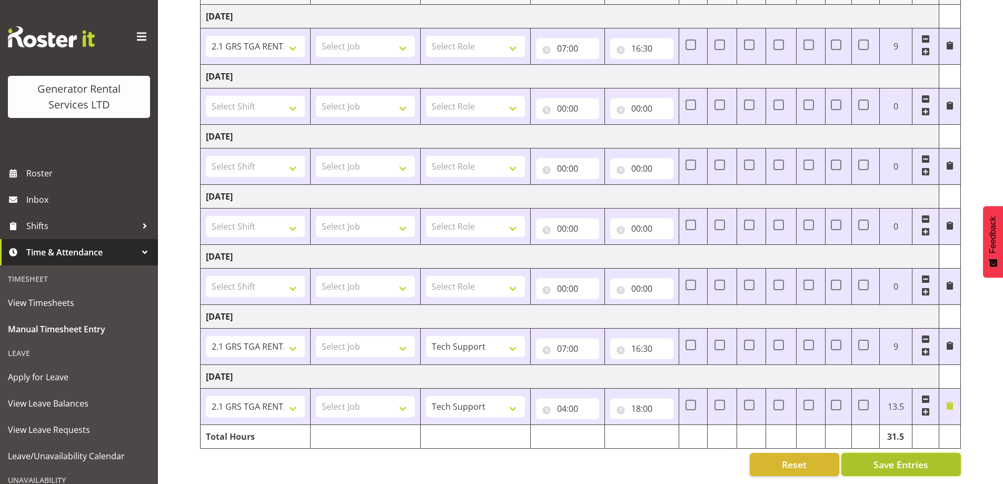
click at [923, 457] on span "Save Entries" at bounding box center [900, 464] width 55 height 14
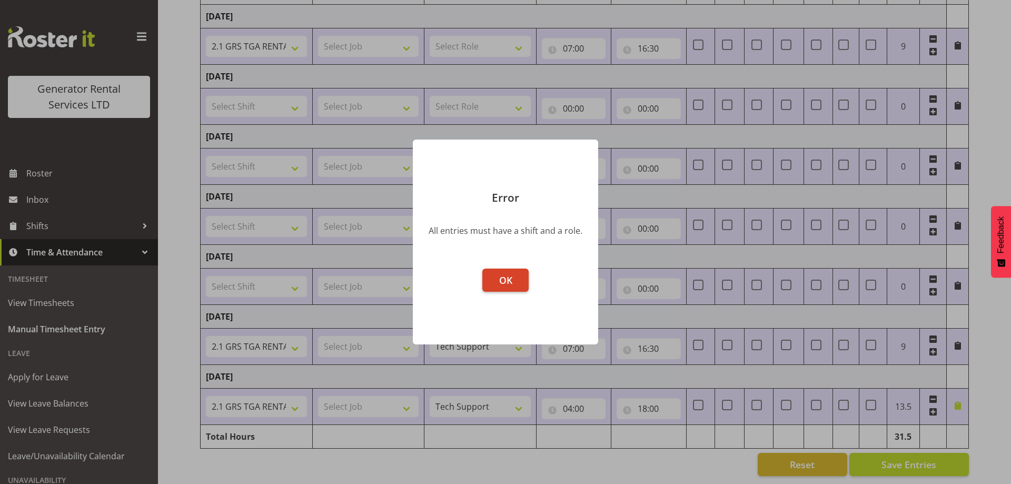
click at [522, 283] on button "OK" at bounding box center [505, 279] width 46 height 23
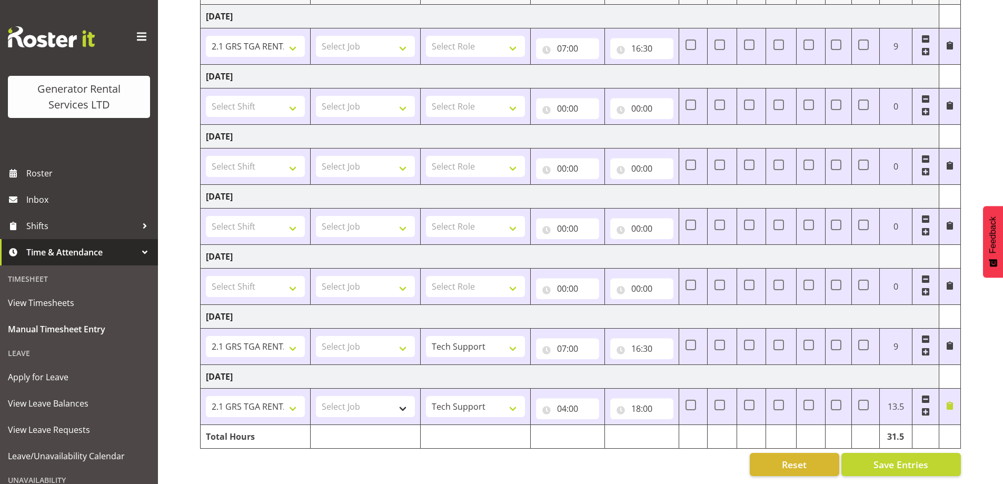
scroll to position [0, 0]
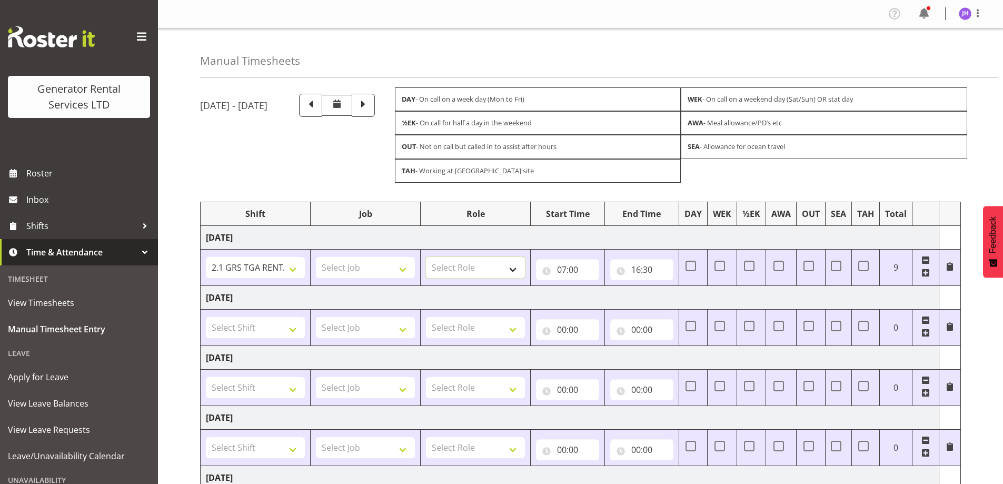
click at [494, 272] on select "Select Role Tech Support" at bounding box center [475, 267] width 99 height 21
select select "20"
click at [426, 257] on select "Select Role Tech Support" at bounding box center [475, 267] width 99 height 21
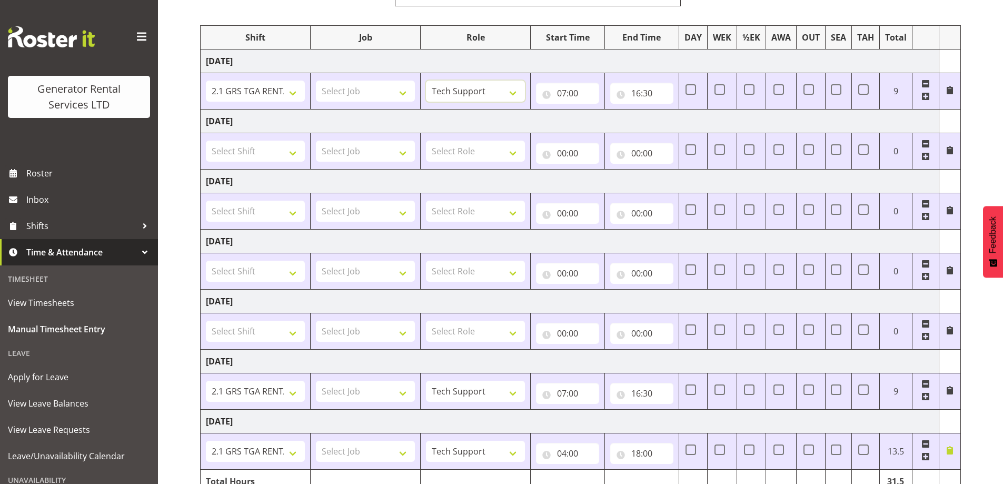
scroll to position [229, 0]
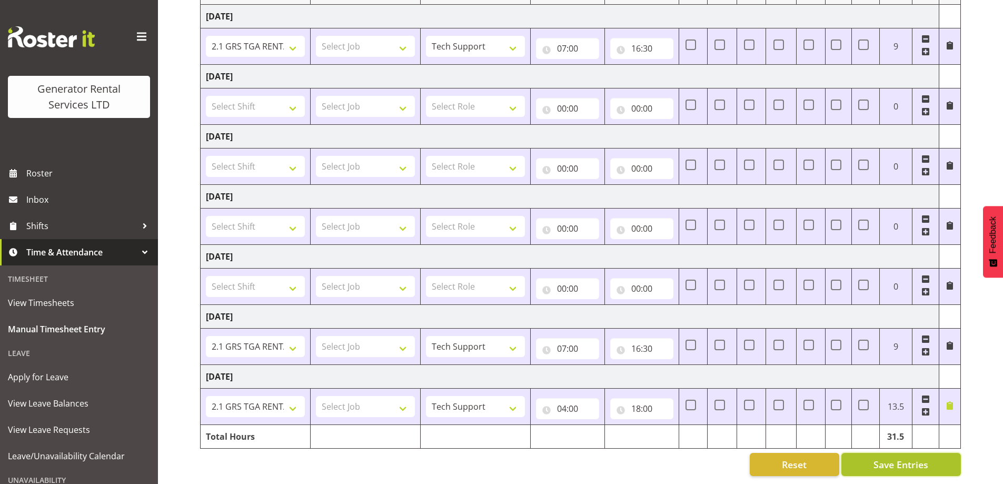
click at [894, 457] on span "Save Entries" at bounding box center [900, 464] width 55 height 14
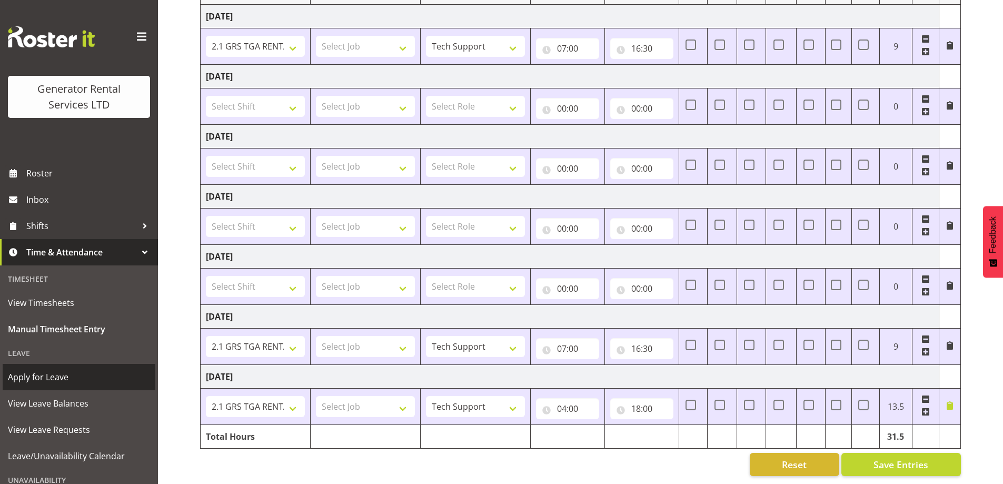
click at [62, 374] on span "Apply for Leave" at bounding box center [79, 377] width 142 height 16
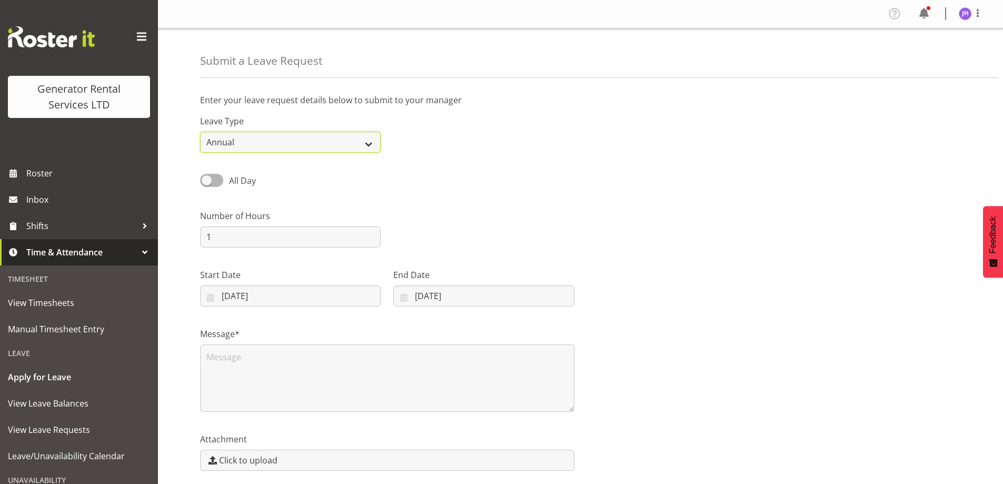
click at [318, 136] on select "Annual Sick Bereavement Day In Lieu Other" at bounding box center [290, 142] width 181 height 21
select select "Sick"
click at [200, 132] on select "Annual Sick Bereavement Day In Lieu Other" at bounding box center [290, 142] width 181 height 21
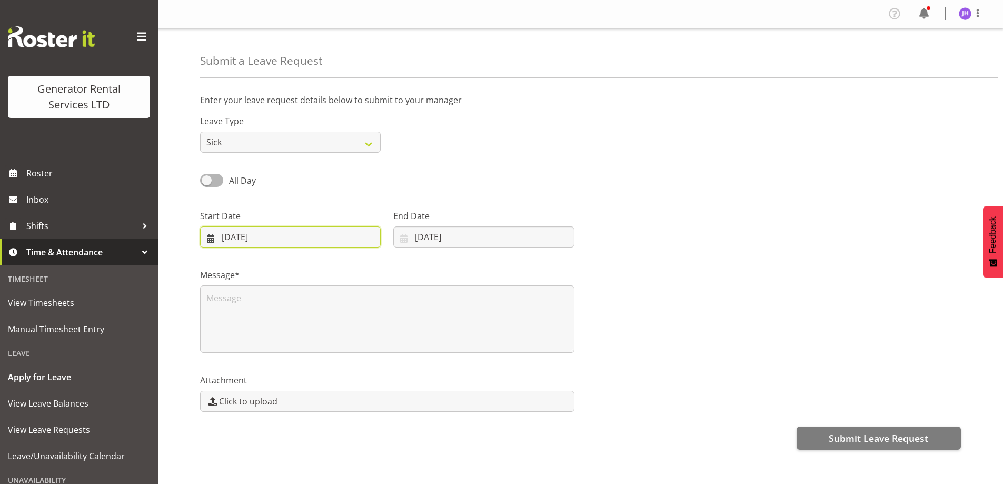
click at [301, 234] on input "20/08/2025" at bounding box center [290, 236] width 181 height 21
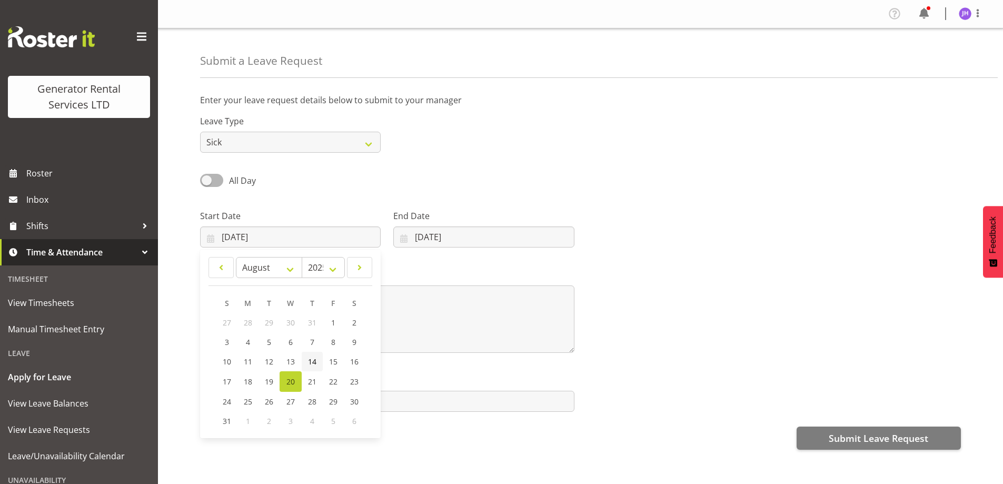
click at [306, 360] on link "14" at bounding box center [312, 361] width 21 height 19
type input "14/08/2025"
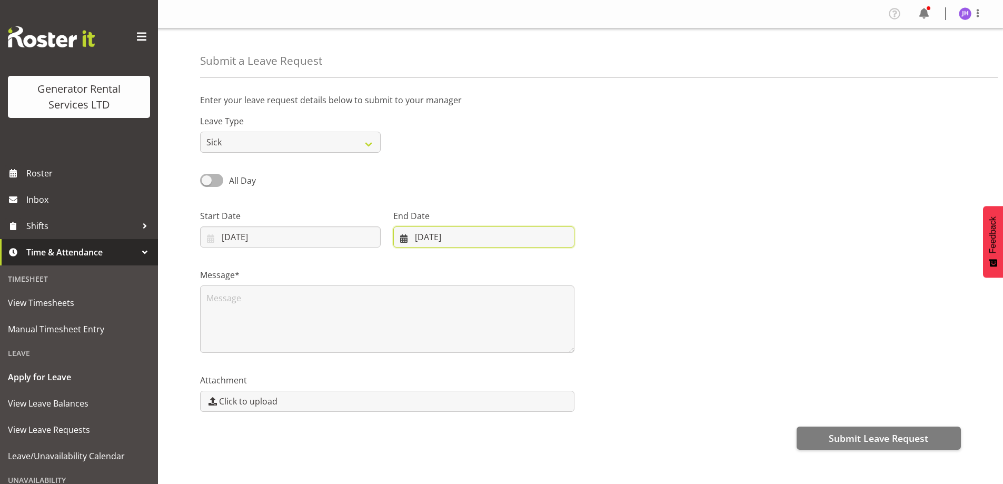
click at [497, 233] on input "20/08/2025" at bounding box center [483, 236] width 181 height 21
click at [517, 361] on span "15" at bounding box center [520, 361] width 8 height 10
type input "15/08/2025"
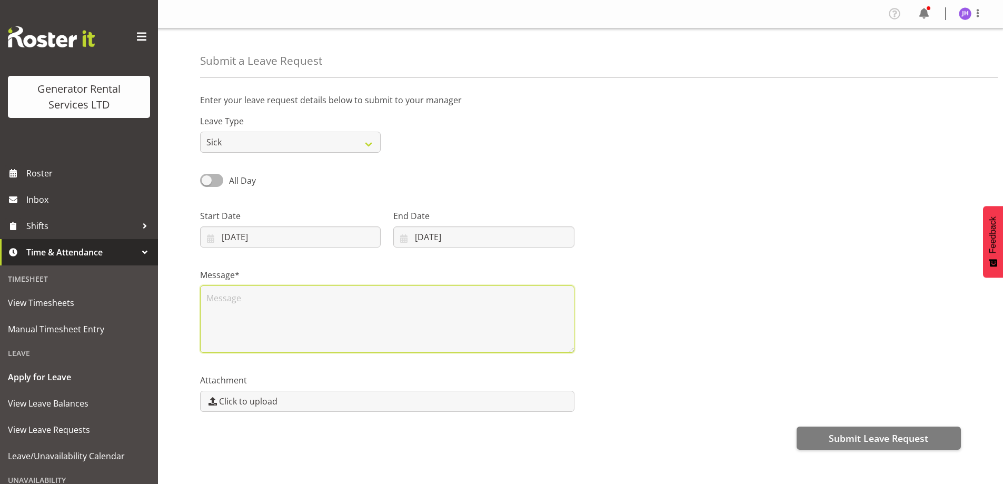
click at [246, 317] on textarea at bounding box center [387, 318] width 374 height 67
type textarea "sick"
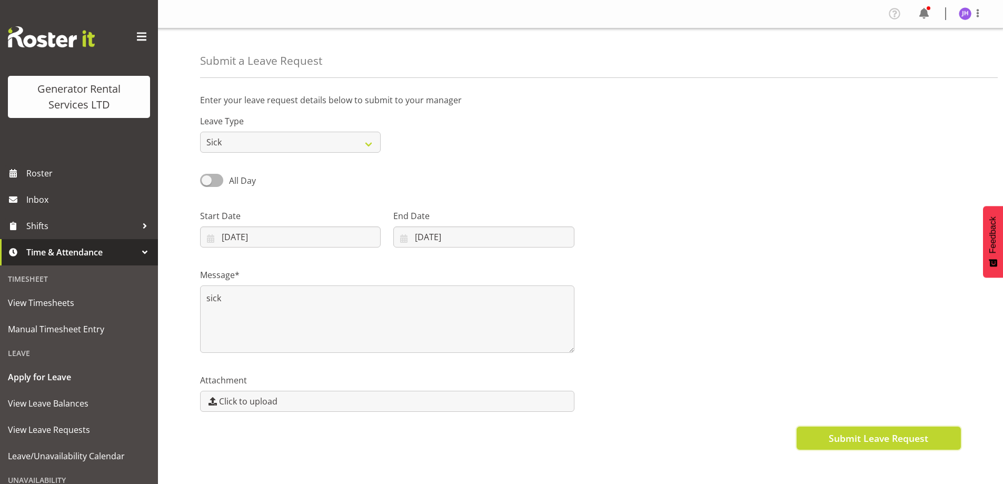
click at [935, 440] on button "Submit Leave Request" at bounding box center [878, 437] width 164 height 23
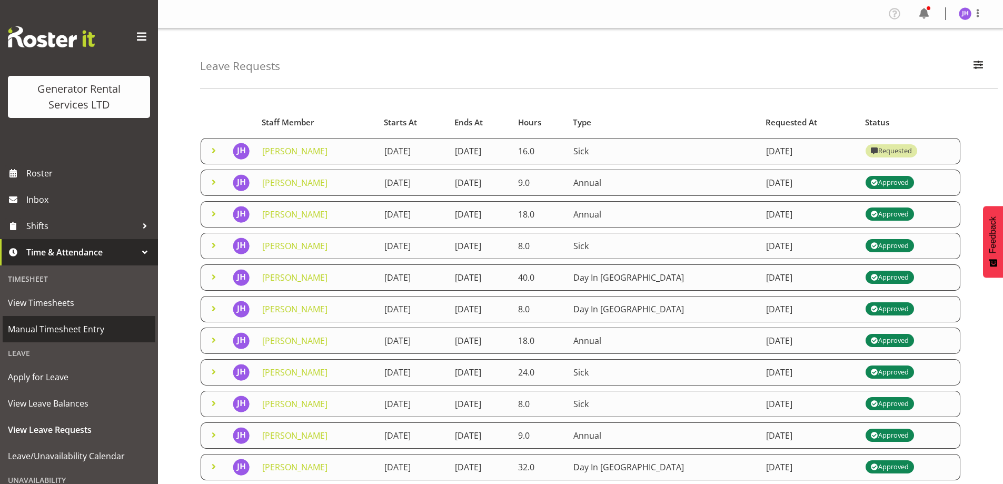
click at [47, 334] on span "Manual Timesheet Entry" at bounding box center [79, 329] width 142 height 16
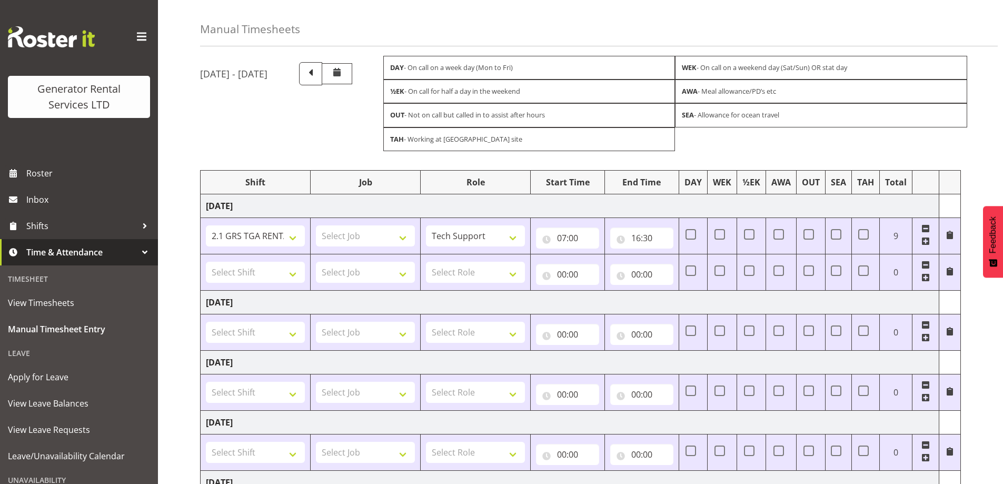
scroll to position [22, 0]
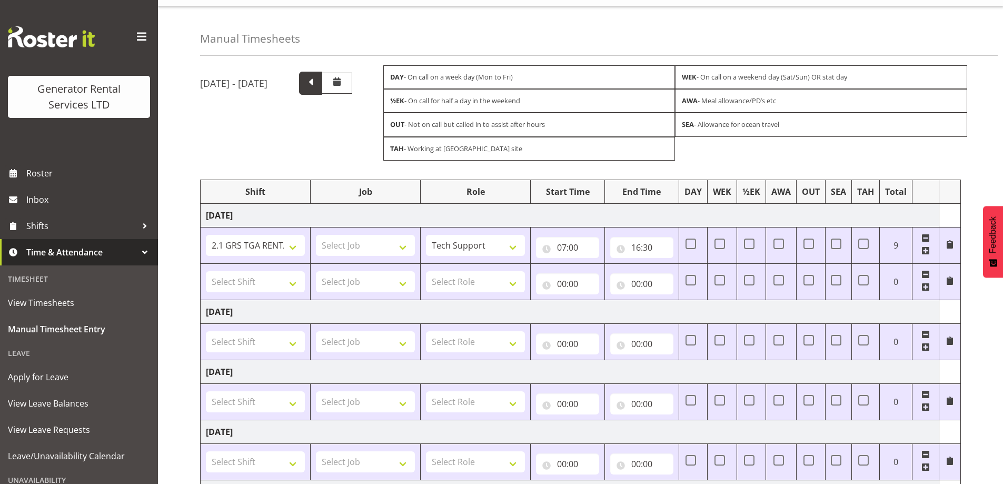
click at [322, 91] on span at bounding box center [310, 83] width 23 height 23
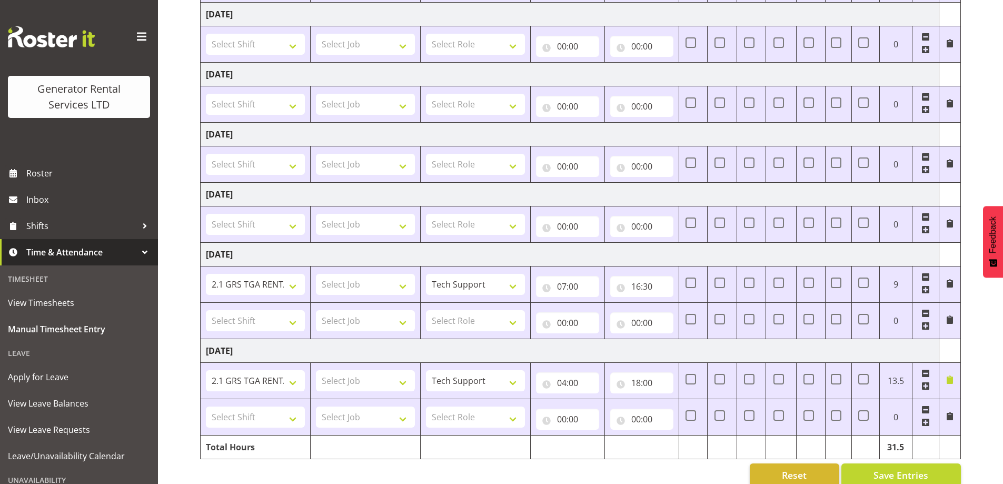
scroll to position [338, 0]
